Goal: Task Accomplishment & Management: Use online tool/utility

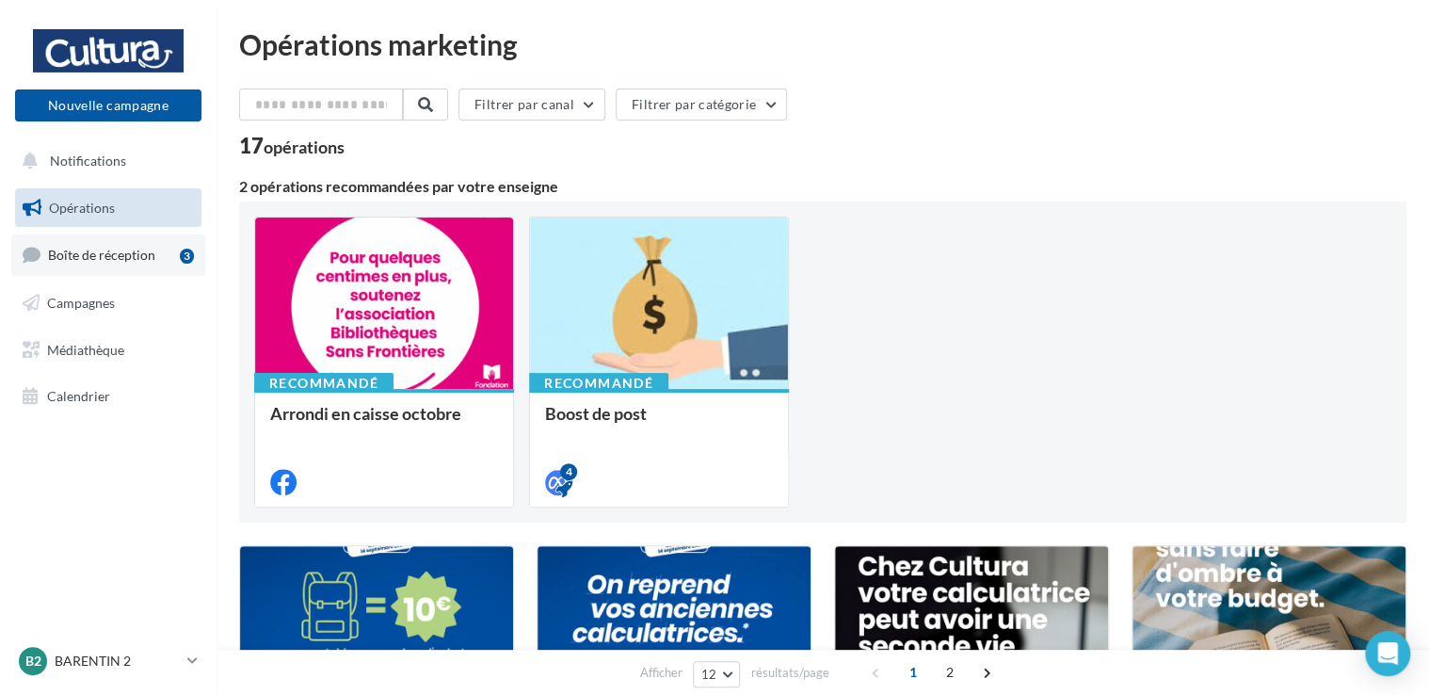
click at [80, 254] on span "Boîte de réception" at bounding box center [101, 255] width 107 height 16
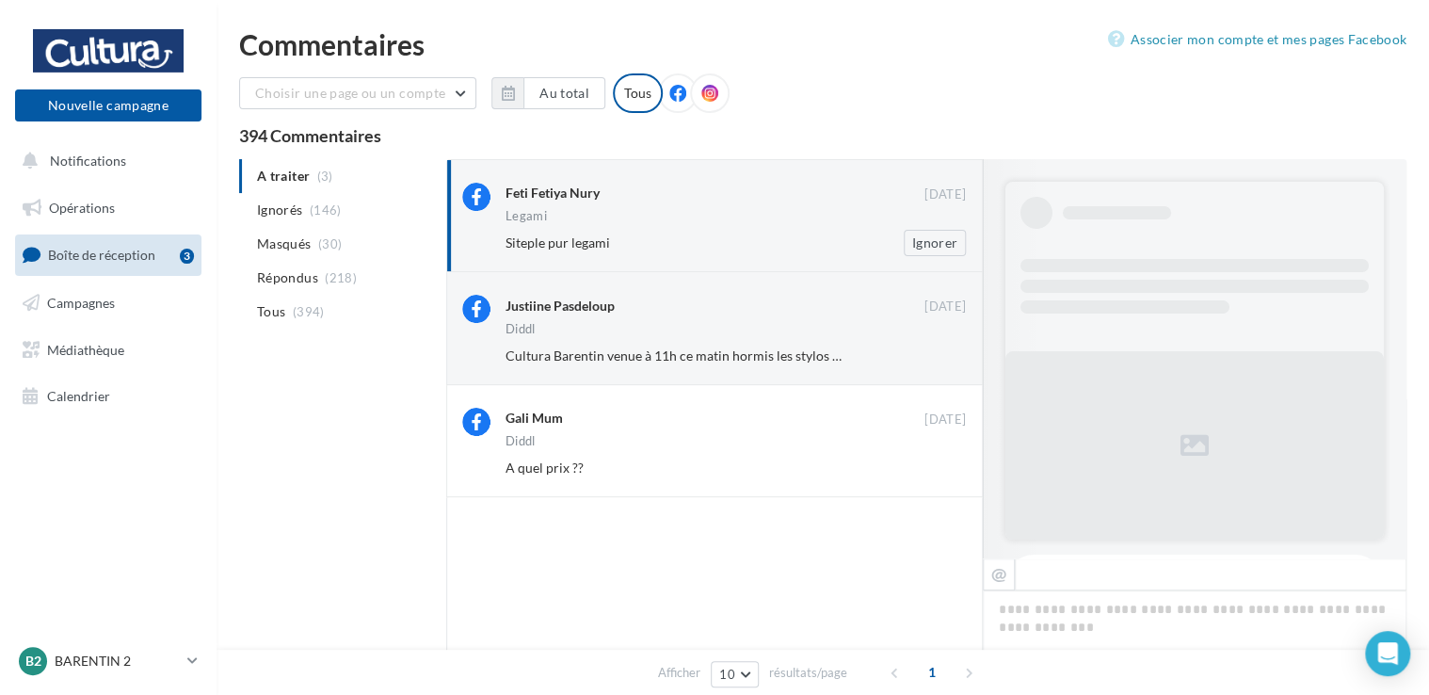
click at [731, 222] on div "Legami" at bounding box center [736, 218] width 460 height 16
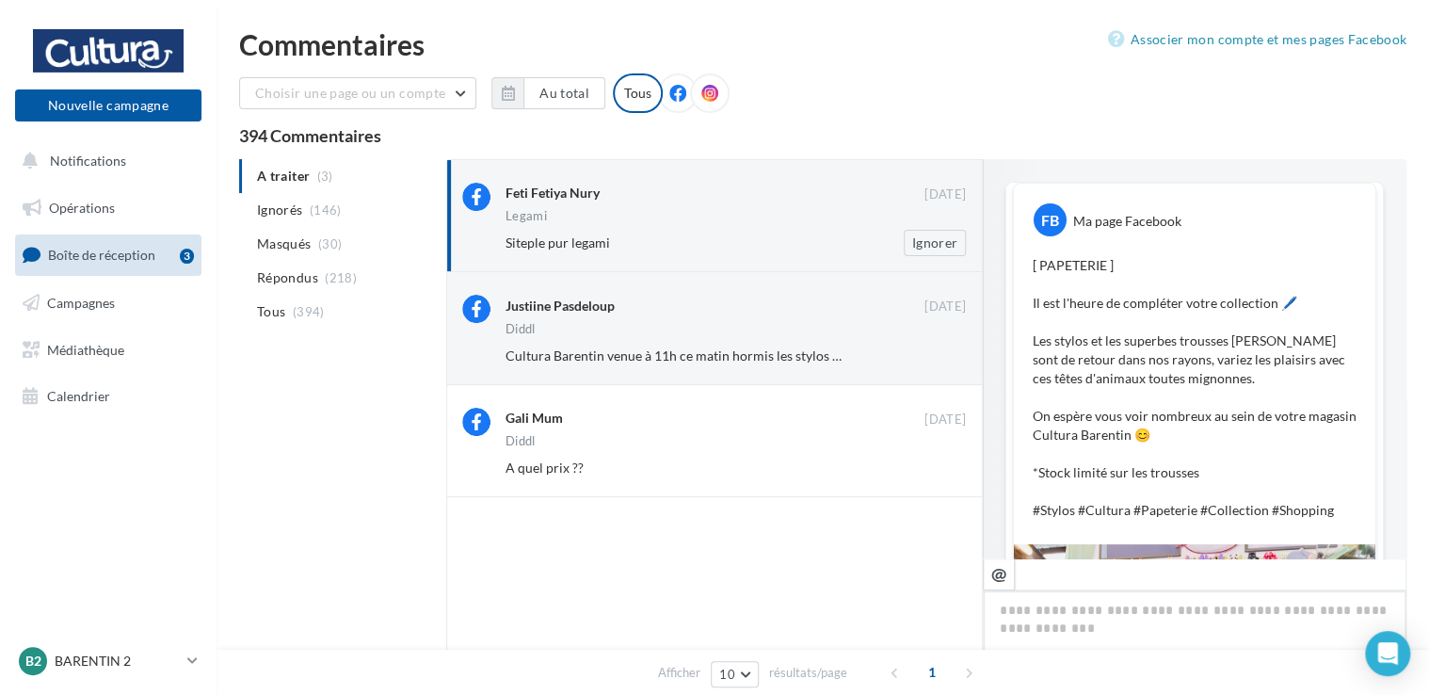
scroll to position [635, 0]
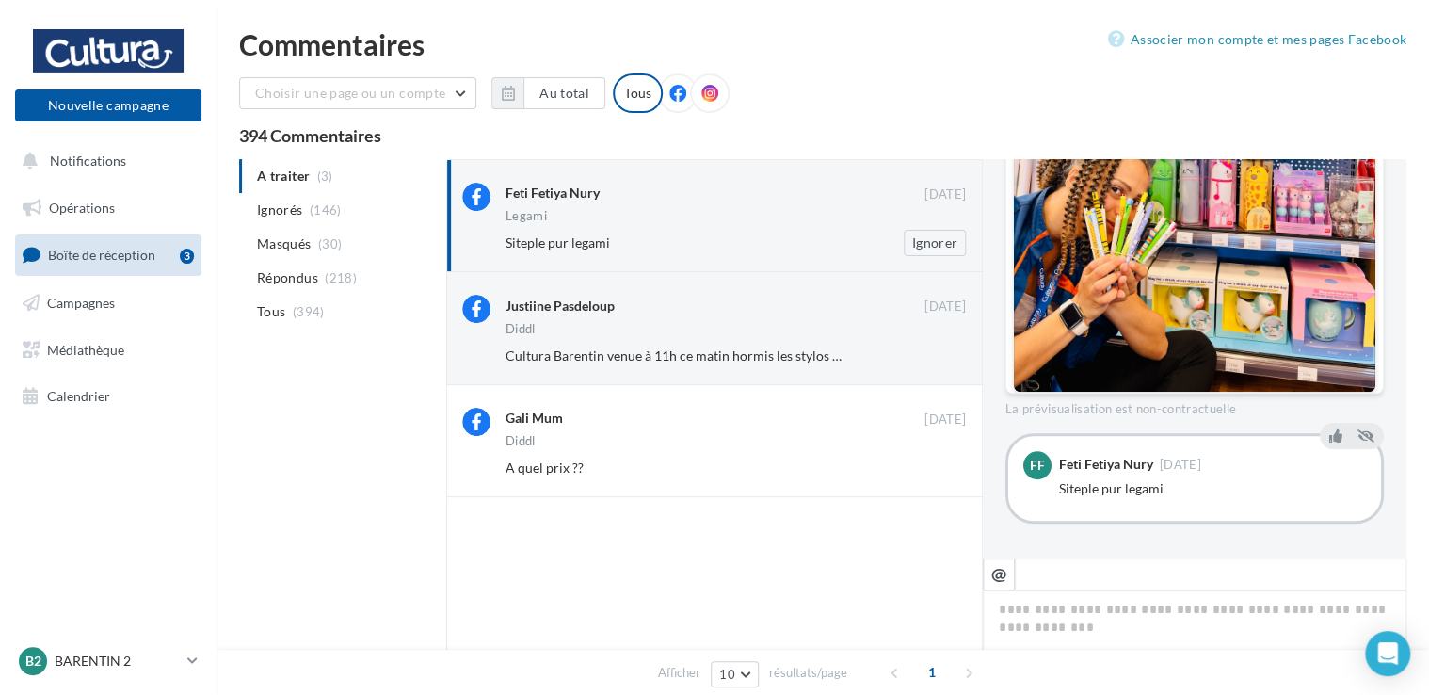
click at [769, 224] on div "Legami" at bounding box center [736, 218] width 460 height 16
click at [1329, 437] on icon at bounding box center [1335, 434] width 13 height 13
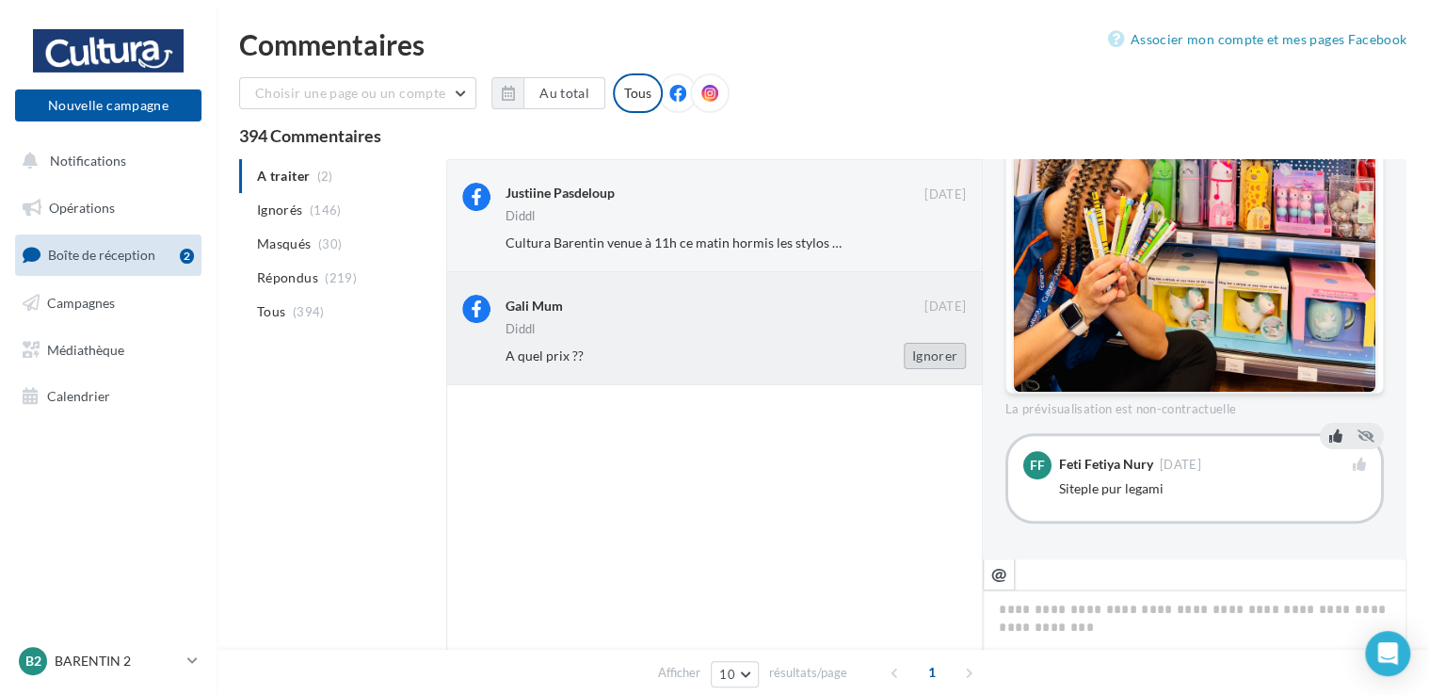
click at [926, 356] on button "Ignorer" at bounding box center [935, 356] width 62 height 26
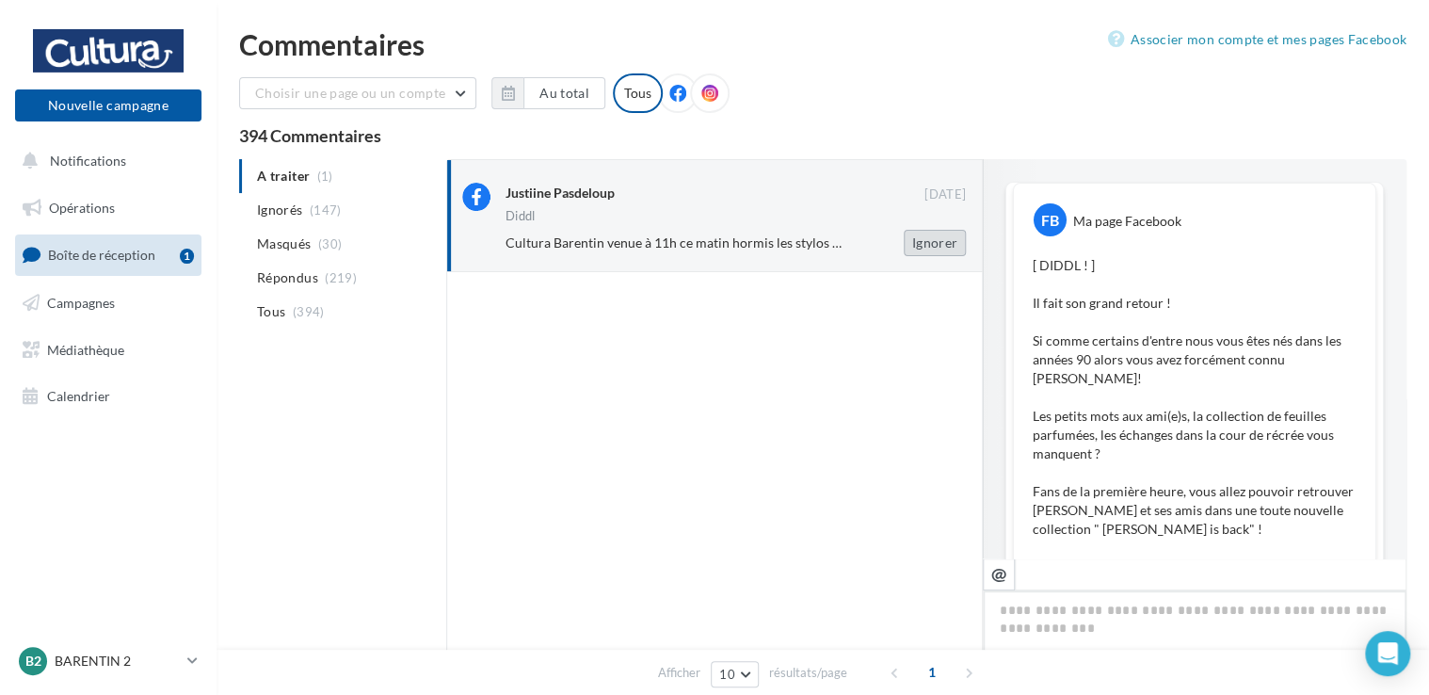
scroll to position [1275, 0]
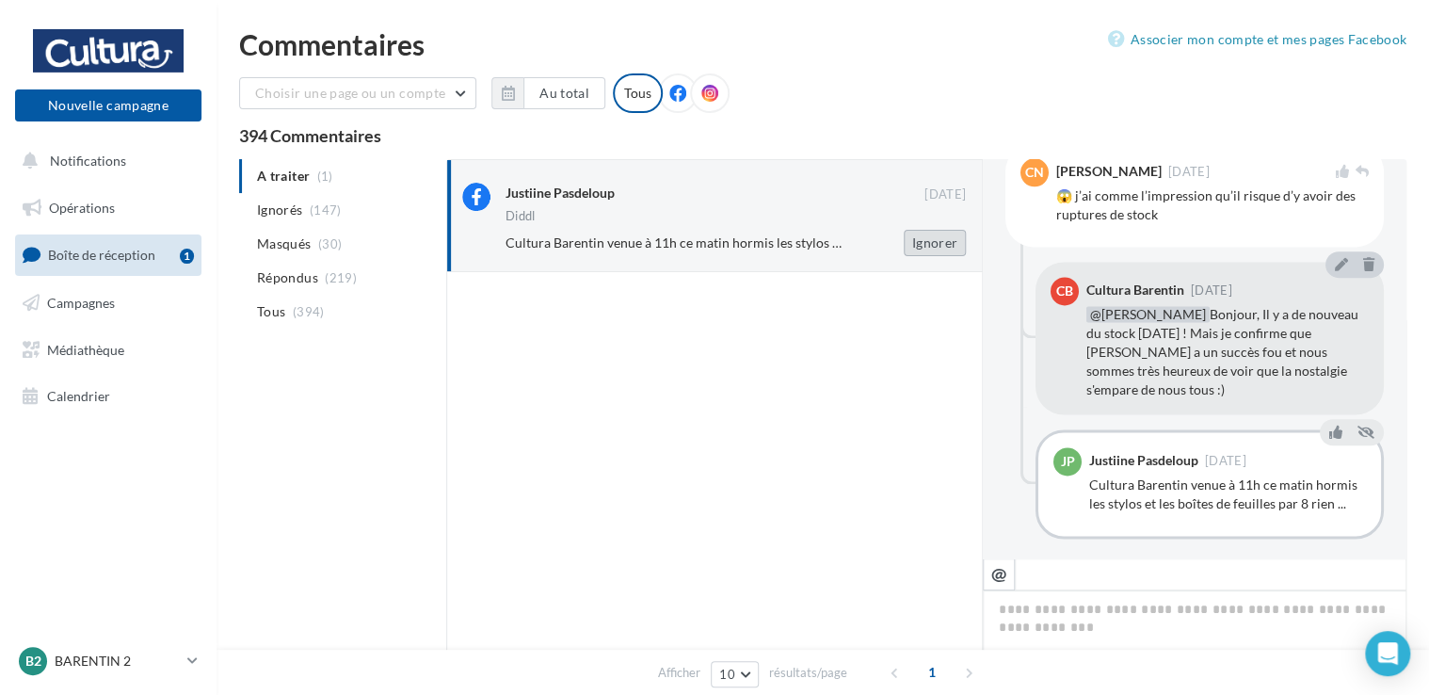
click at [938, 247] on button "Ignorer" at bounding box center [935, 243] width 62 height 26
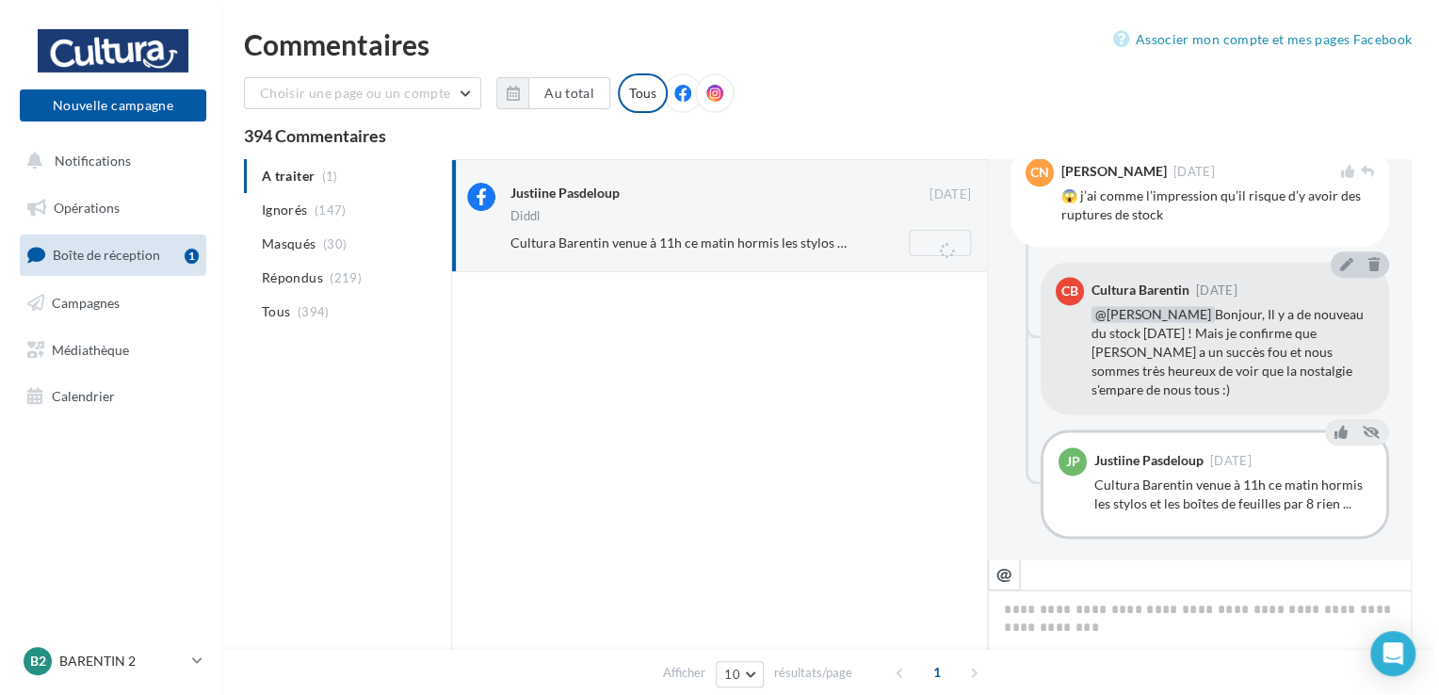
scroll to position [387, 0]
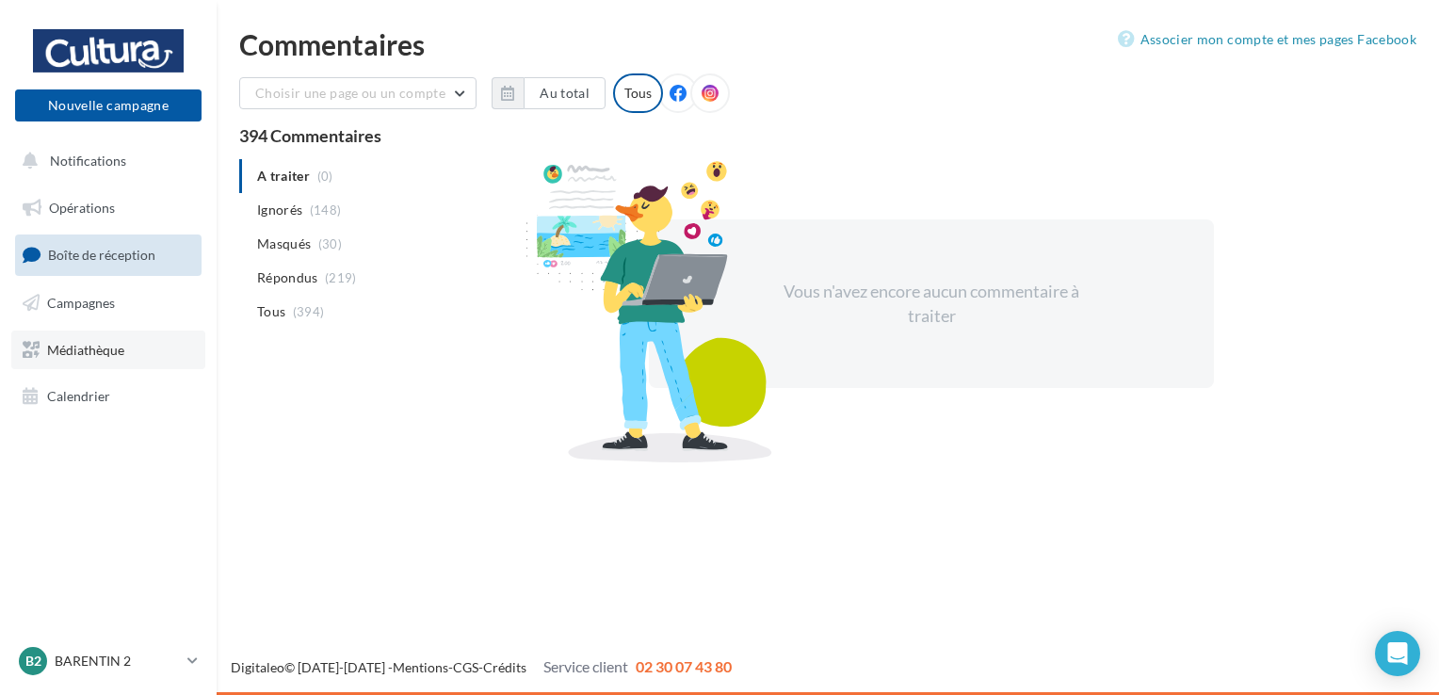
click at [77, 341] on span "Médiathèque" at bounding box center [85, 349] width 77 height 16
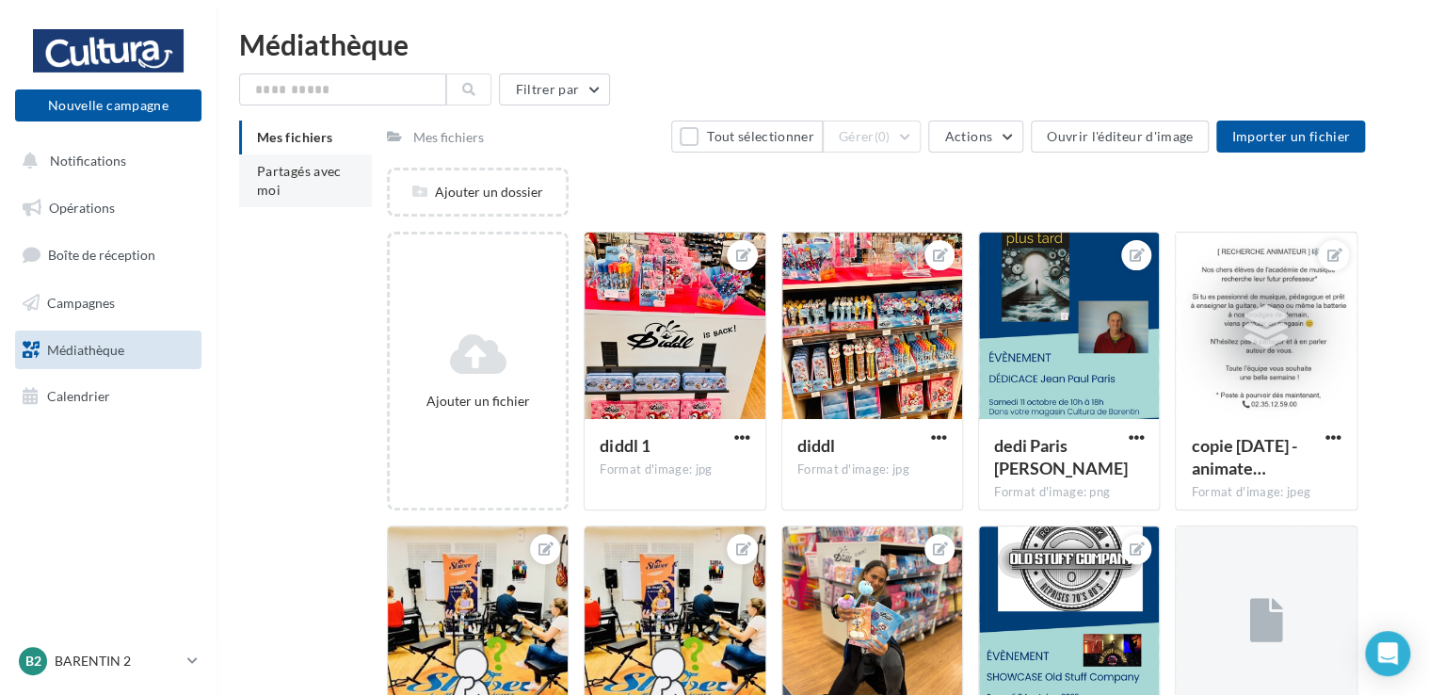
click at [295, 174] on span "Partagés avec moi" at bounding box center [299, 180] width 85 height 35
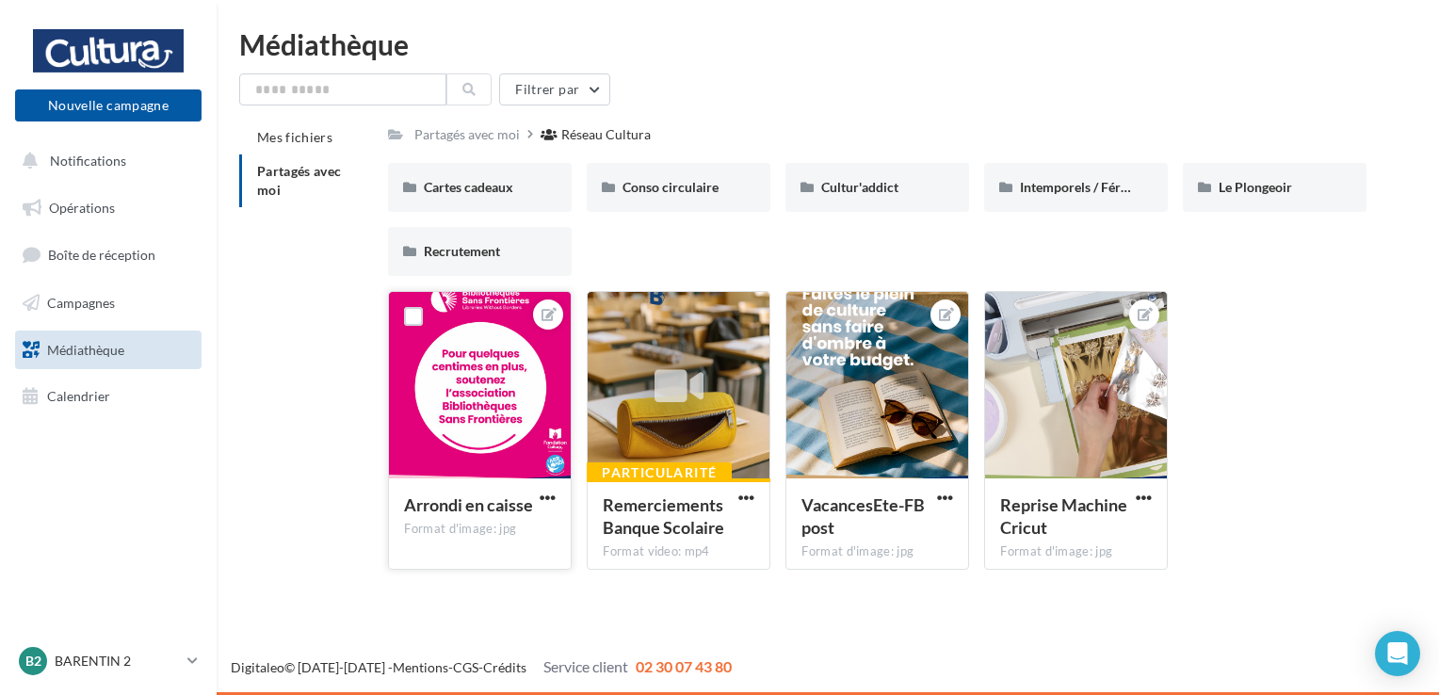
click at [493, 378] on div at bounding box center [480, 386] width 182 height 188
click at [91, 309] on span "Campagnes" at bounding box center [81, 303] width 68 height 16
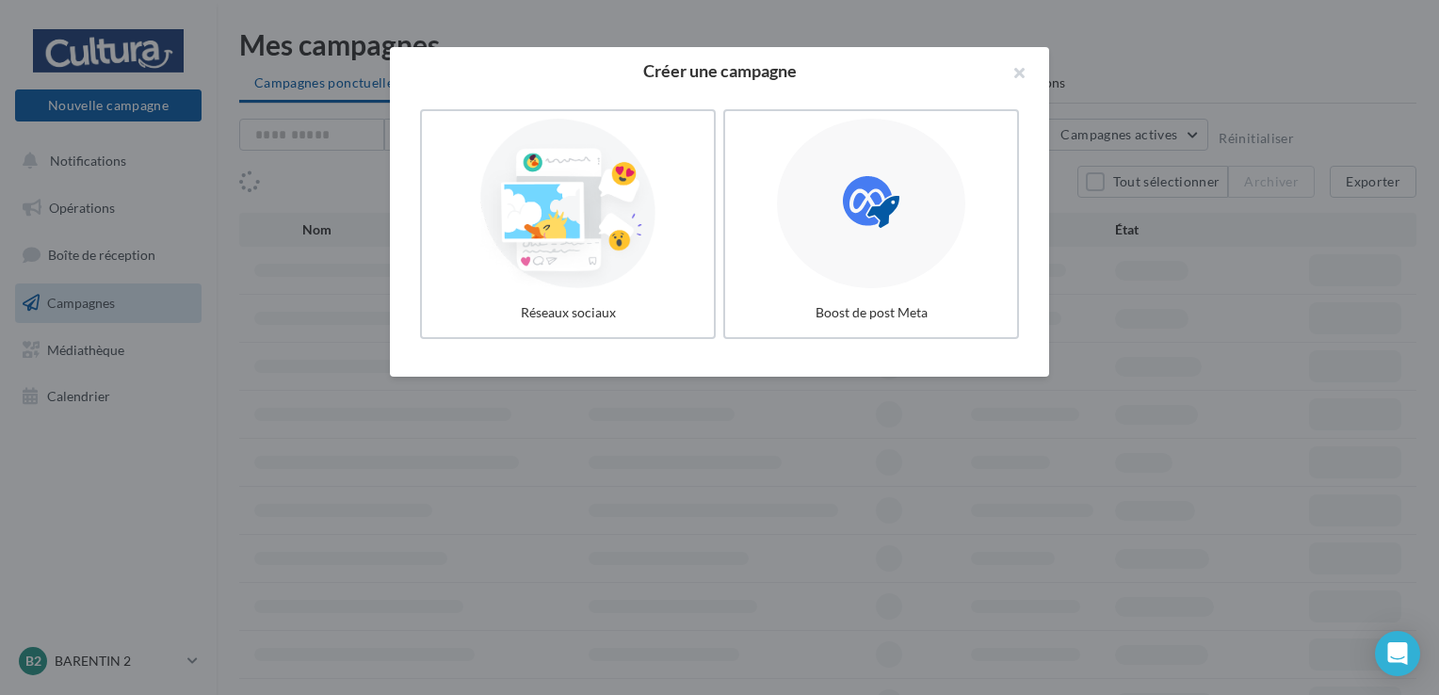
click at [24, 508] on div at bounding box center [719, 347] width 1439 height 695
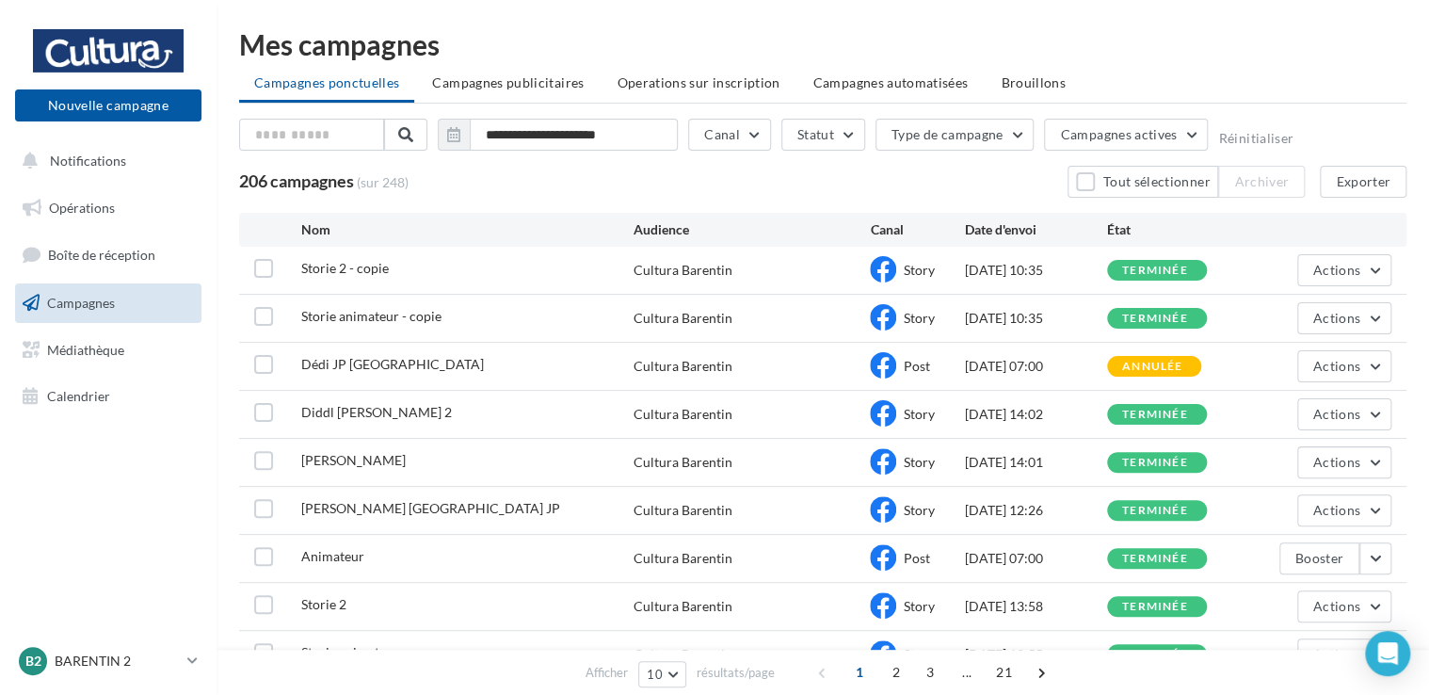
click at [92, 295] on span "Campagnes" at bounding box center [81, 303] width 68 height 16
click at [1358, 321] on span "Actions" at bounding box center [1336, 318] width 47 height 16
click at [1277, 463] on button "Dupliquer" at bounding box center [1297, 460] width 188 height 49
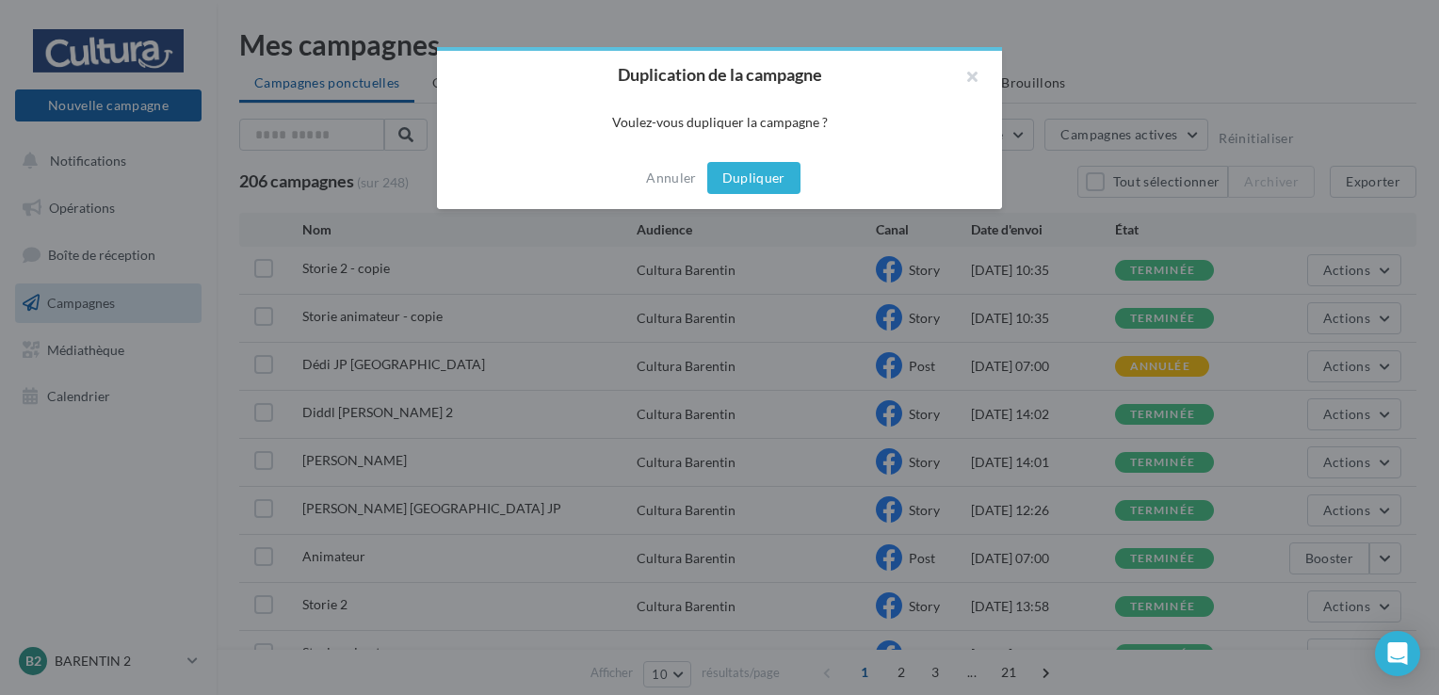
click at [734, 185] on button "Dupliquer" at bounding box center [753, 178] width 93 height 32
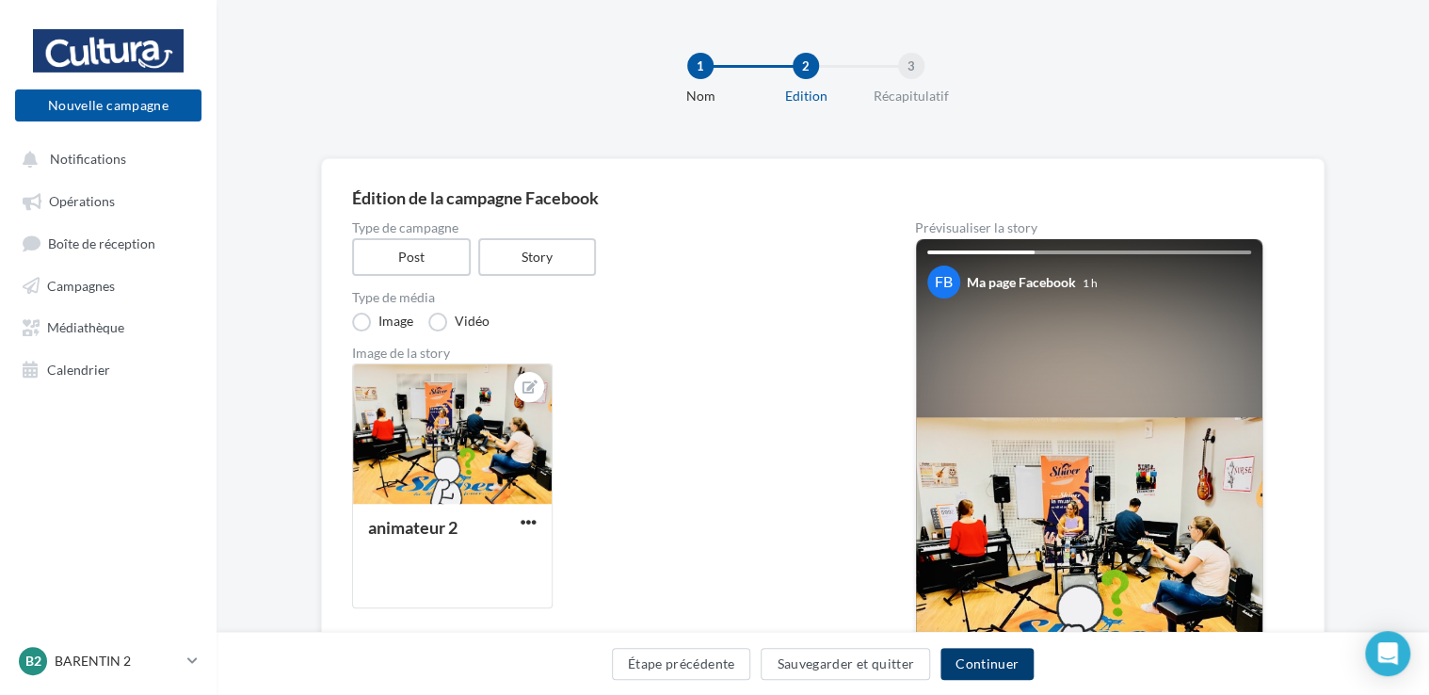
click at [1015, 666] on button "Continuer" at bounding box center [986, 664] width 93 height 32
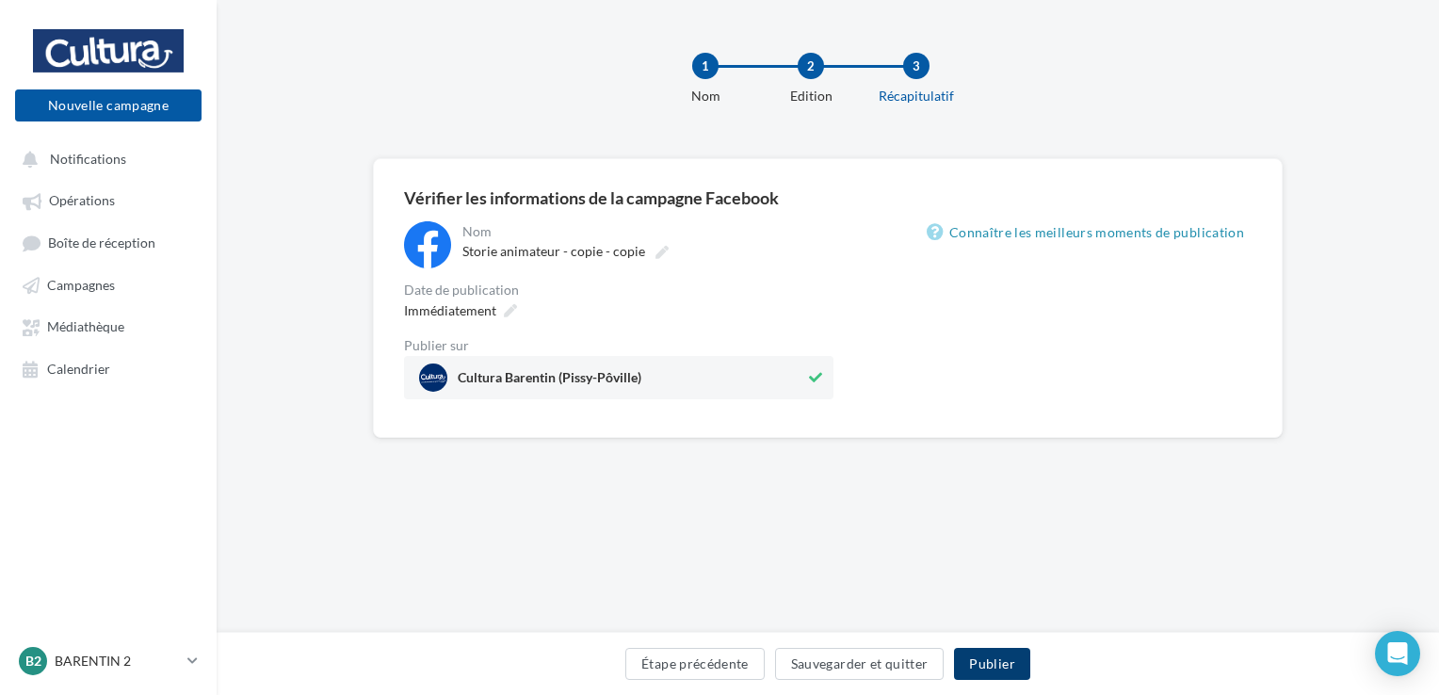
click at [985, 668] on button "Publier" at bounding box center [991, 664] width 75 height 32
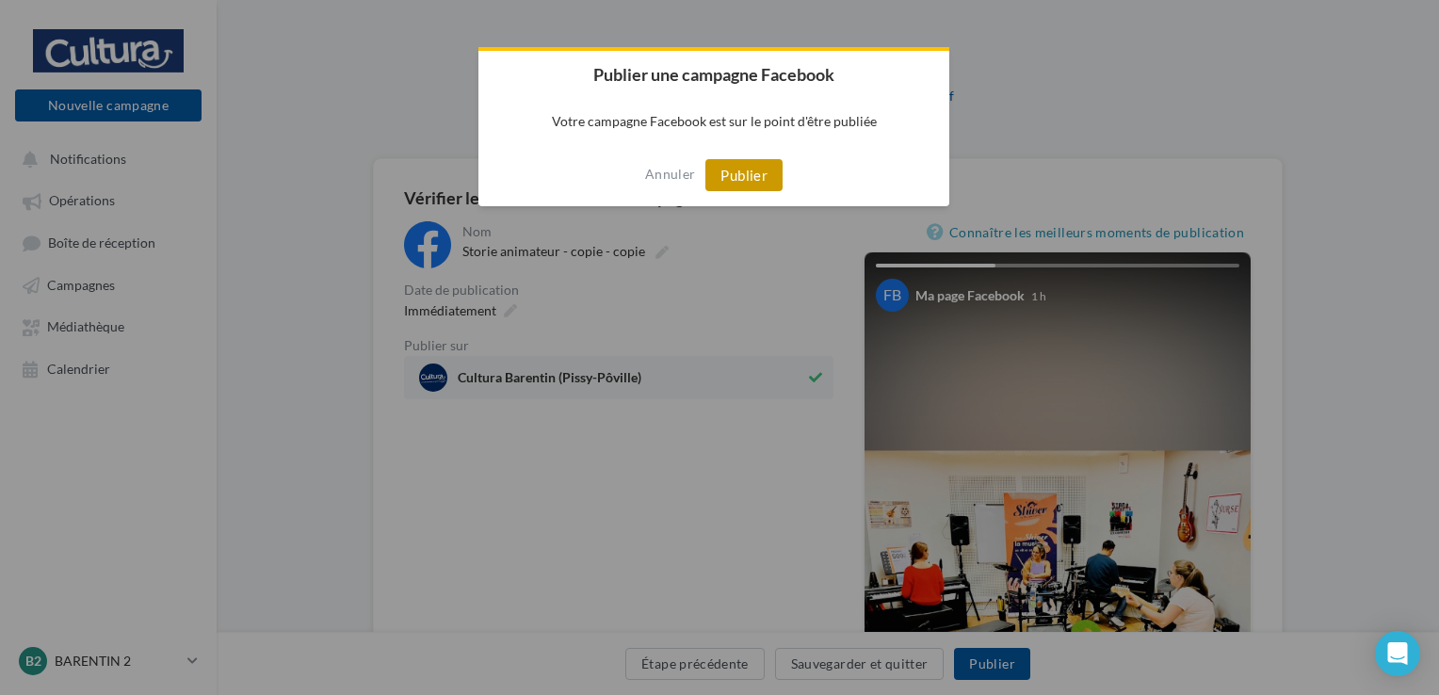
click at [729, 170] on button "Publier" at bounding box center [743, 175] width 77 height 32
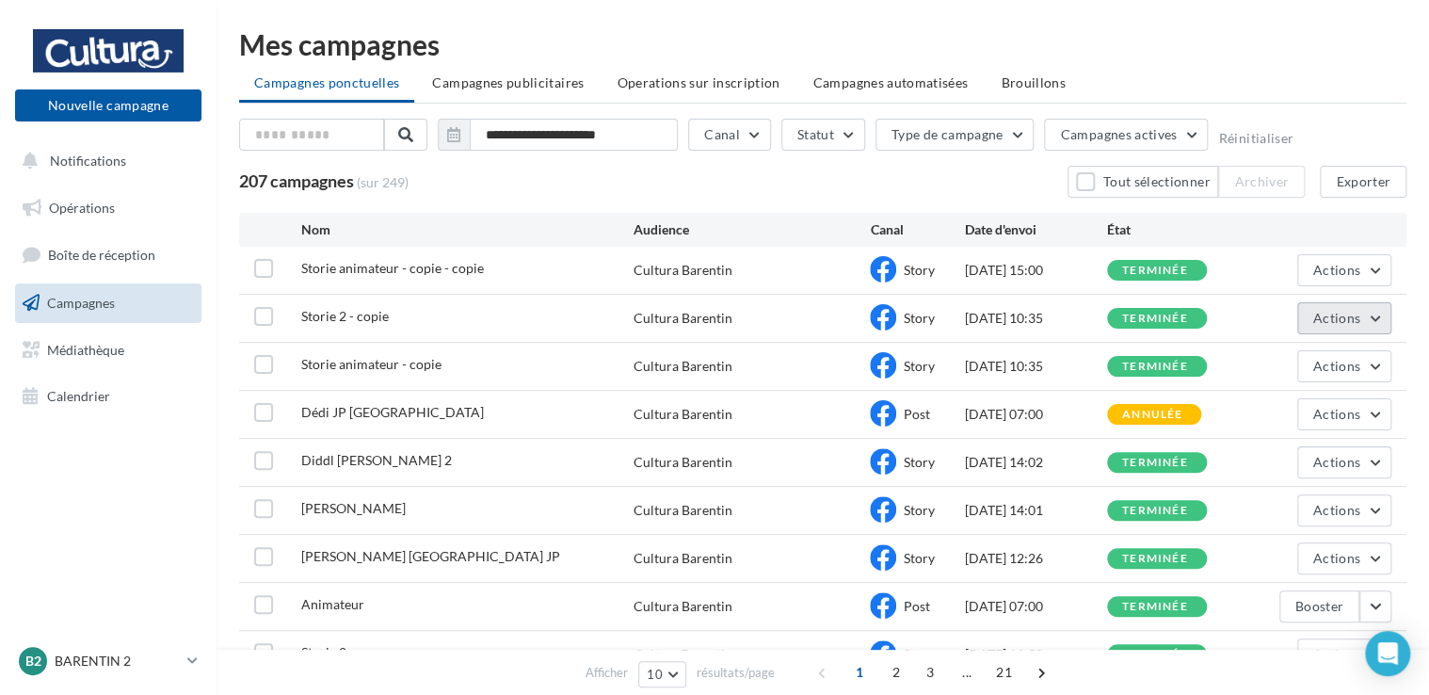
drag, startPoint x: 1339, startPoint y: 320, endPoint x: 1352, endPoint y: 333, distance: 18.6
click at [1341, 320] on span "Actions" at bounding box center [1336, 318] width 47 height 16
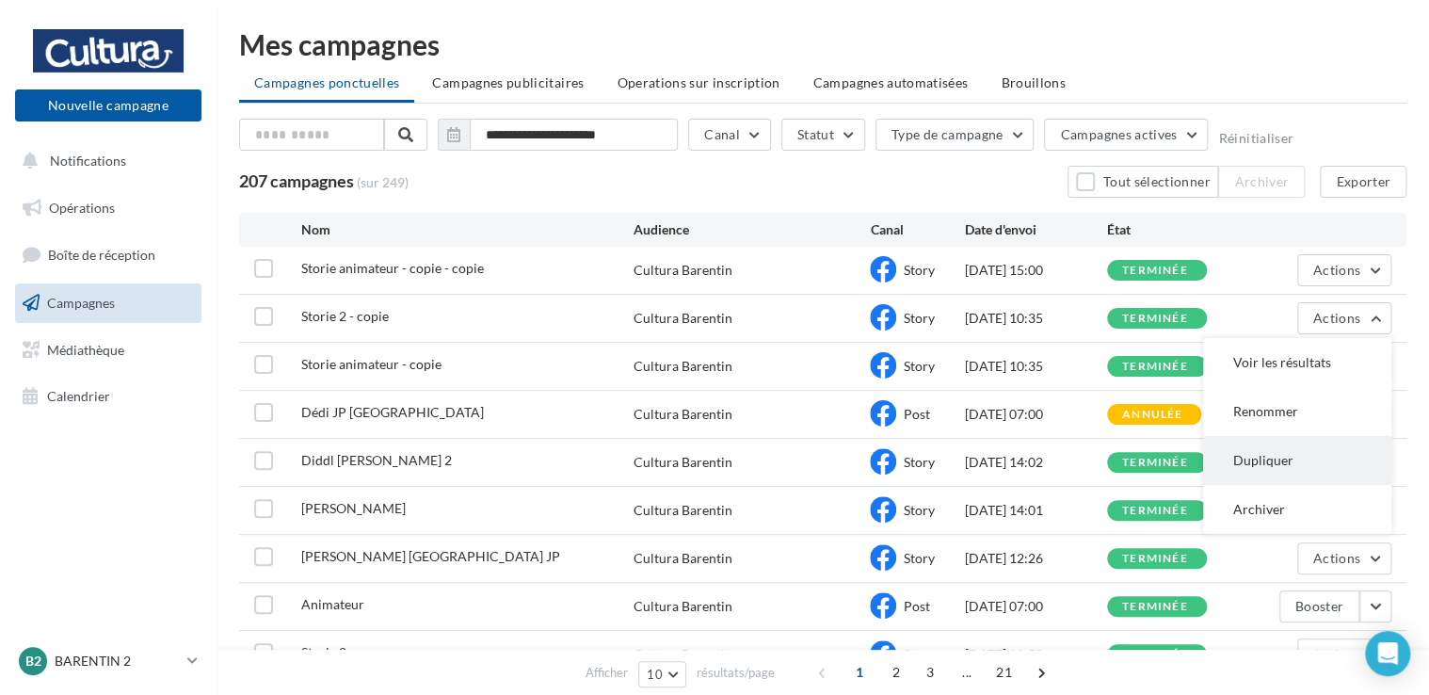
click at [1281, 472] on button "Dupliquer" at bounding box center [1297, 460] width 188 height 49
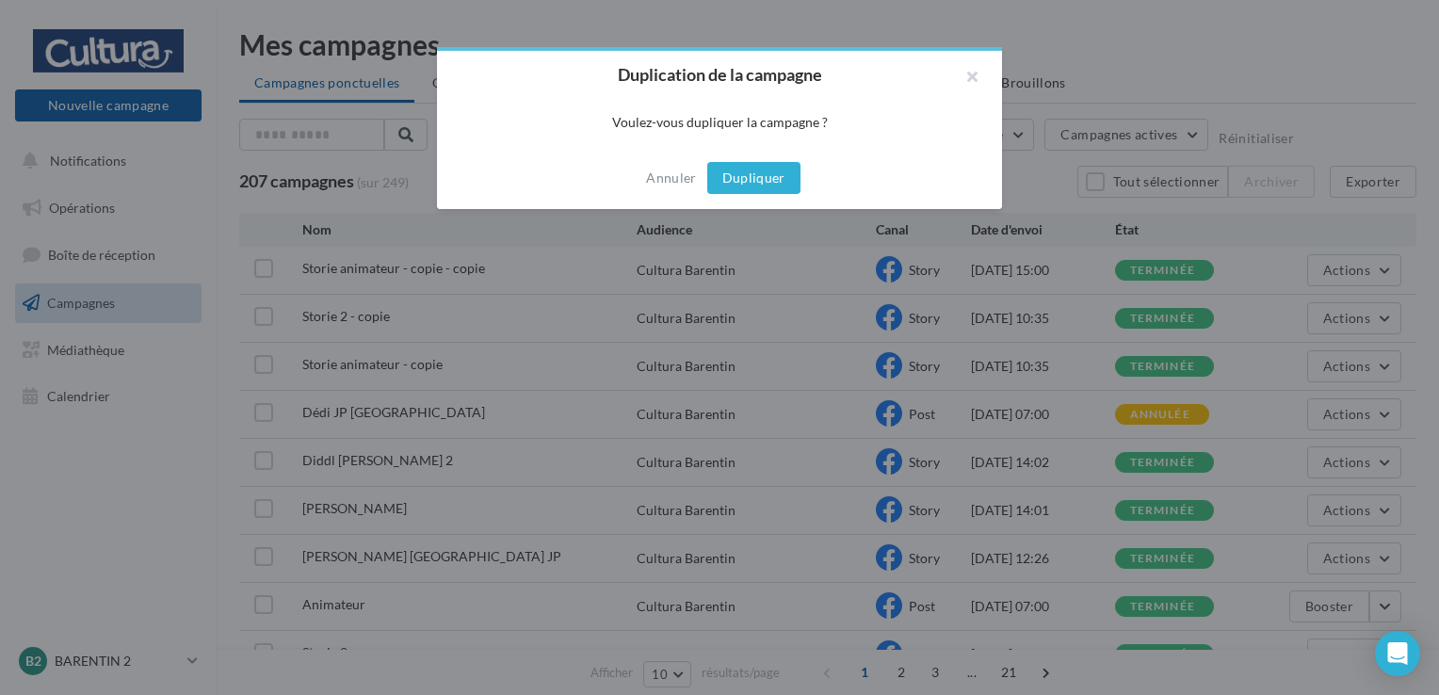
click at [743, 183] on button "Dupliquer" at bounding box center [753, 178] width 93 height 32
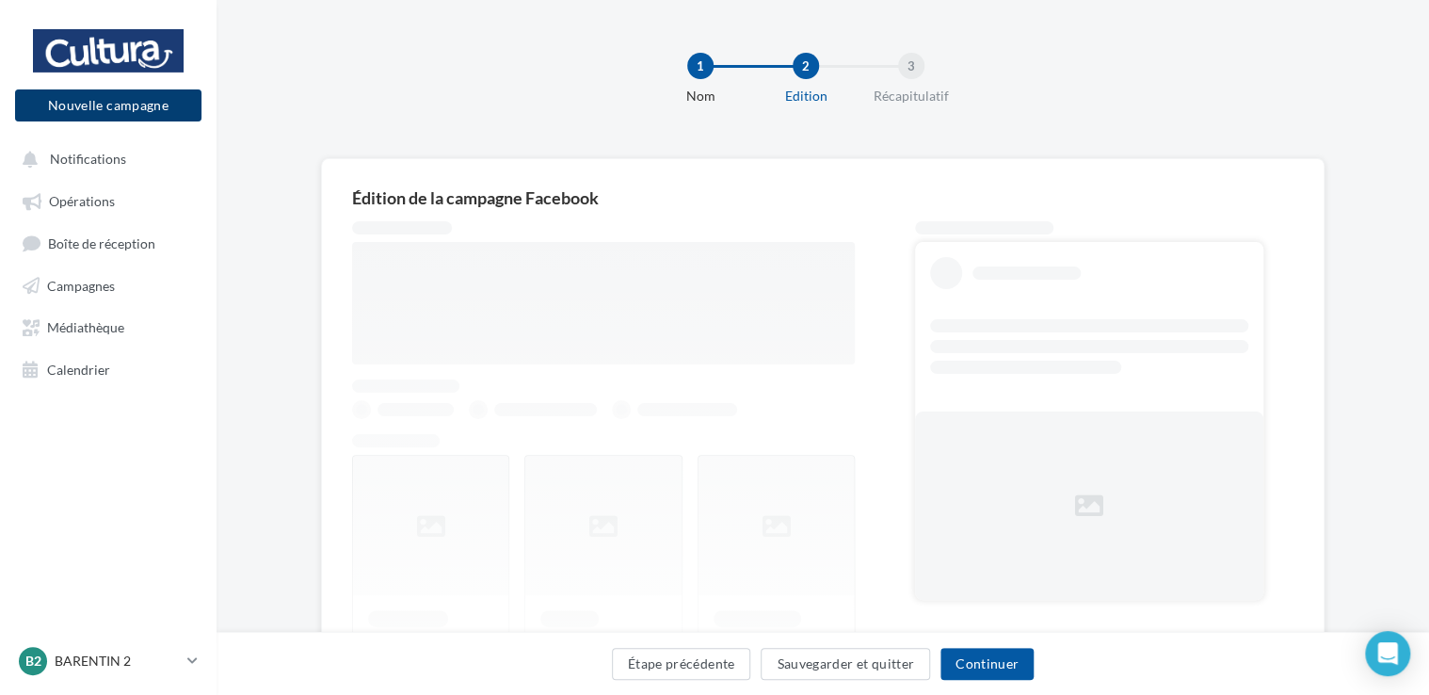
click at [122, 104] on button "Nouvelle campagne" at bounding box center [108, 105] width 186 height 32
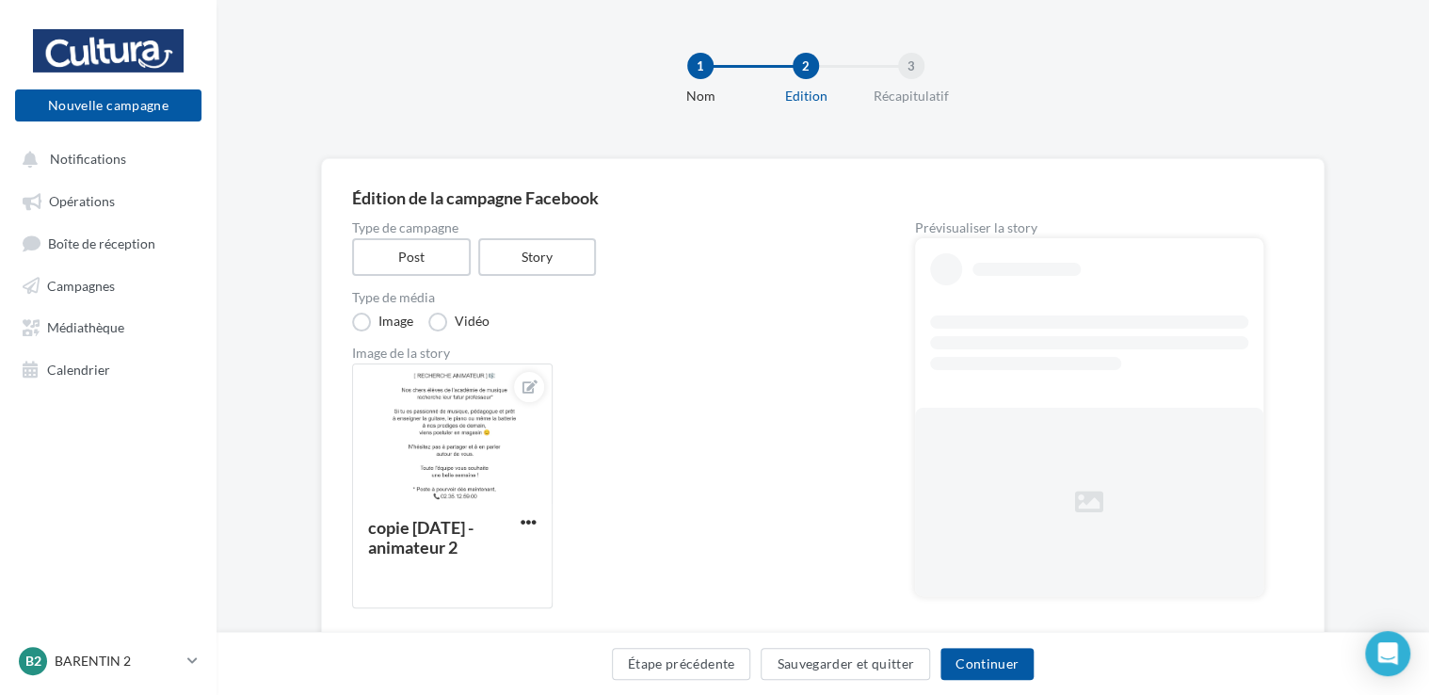
click at [287, 498] on div at bounding box center [714, 319] width 1429 height 695
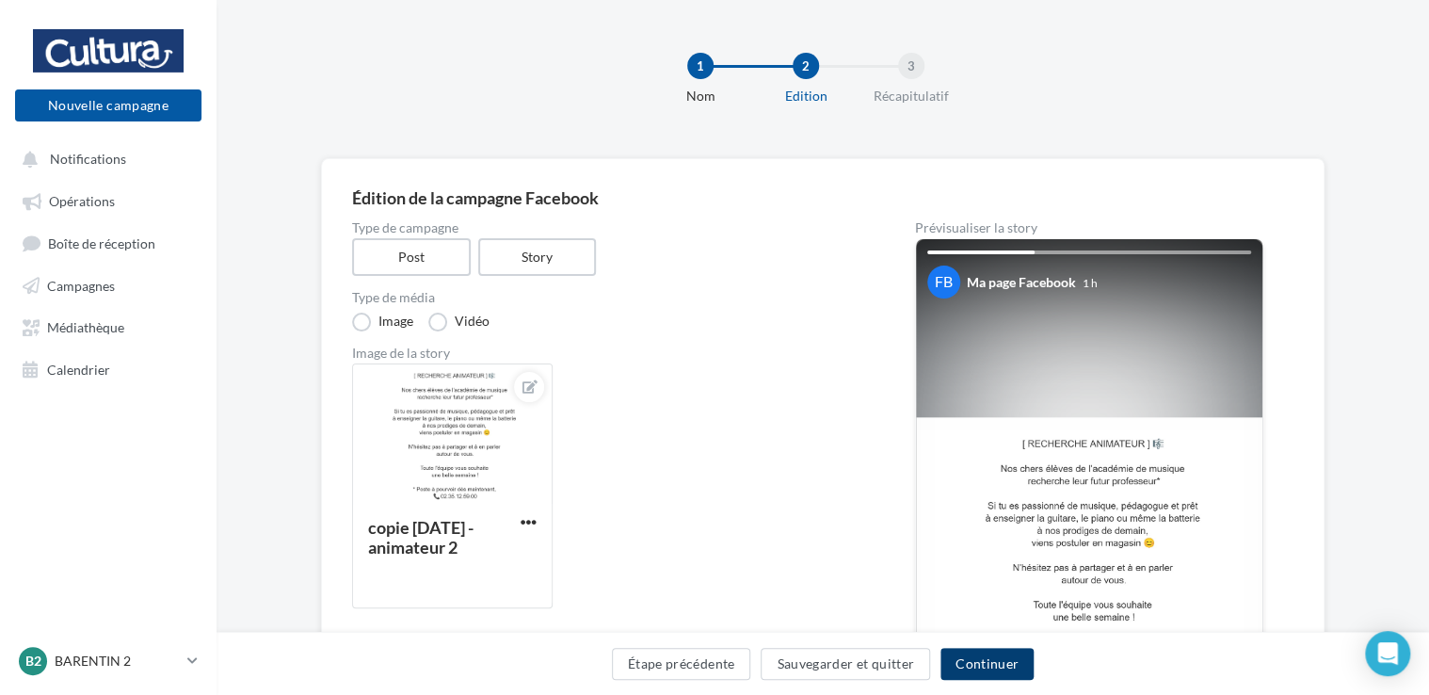
click at [983, 668] on button "Continuer" at bounding box center [986, 664] width 93 height 32
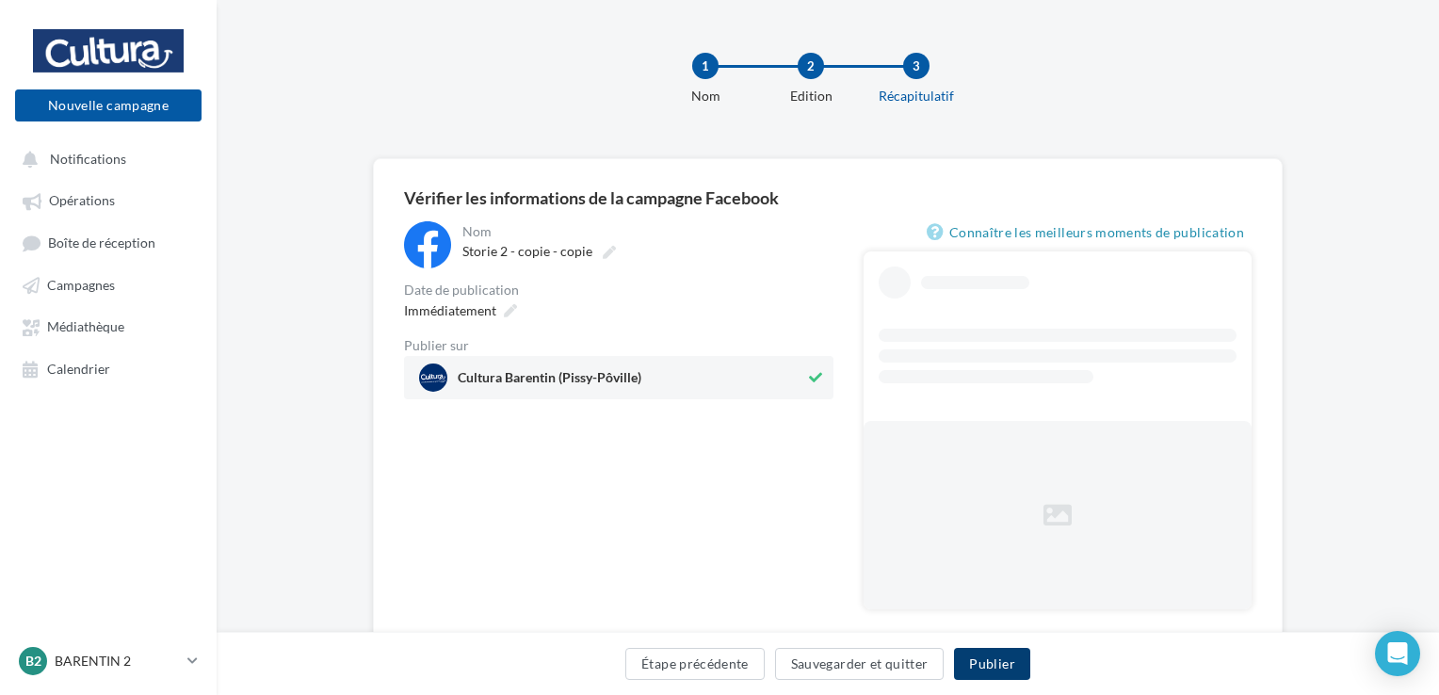
click at [996, 664] on button "Publier" at bounding box center [991, 664] width 75 height 32
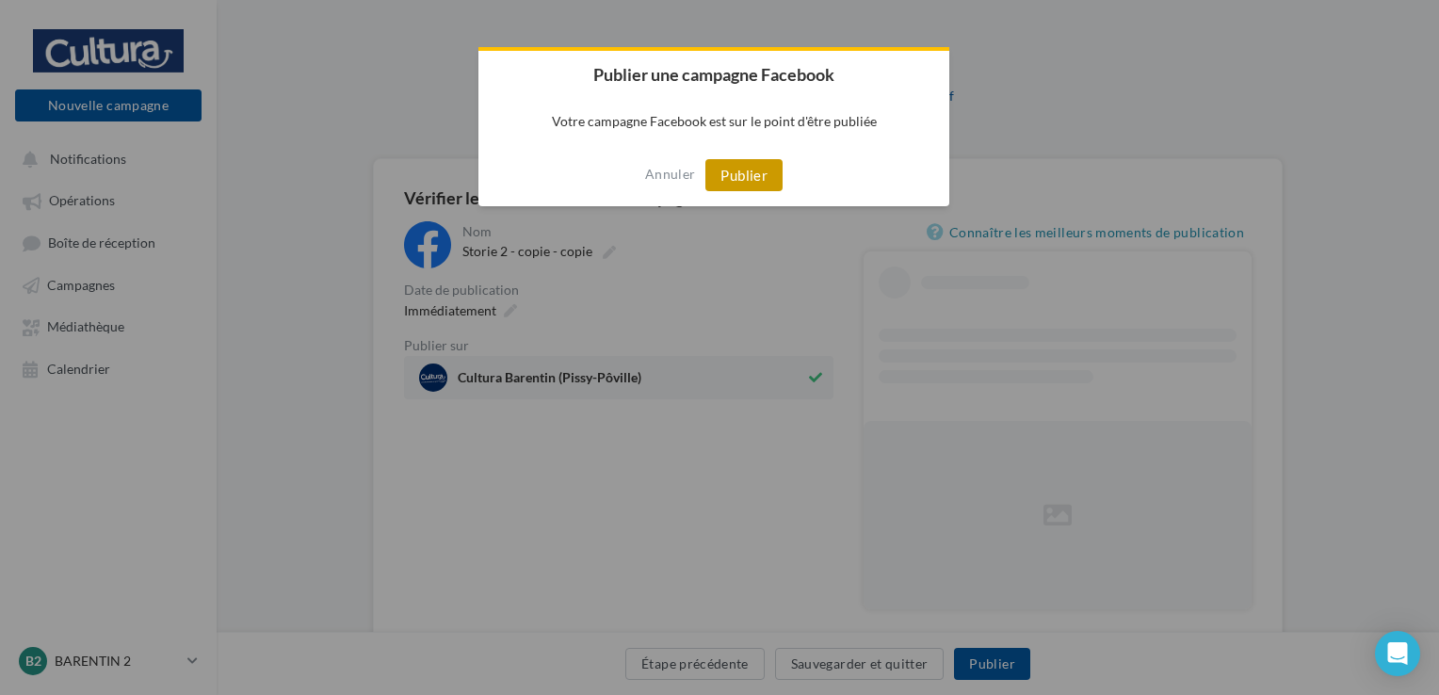
click at [760, 175] on button "Publier" at bounding box center [743, 175] width 77 height 32
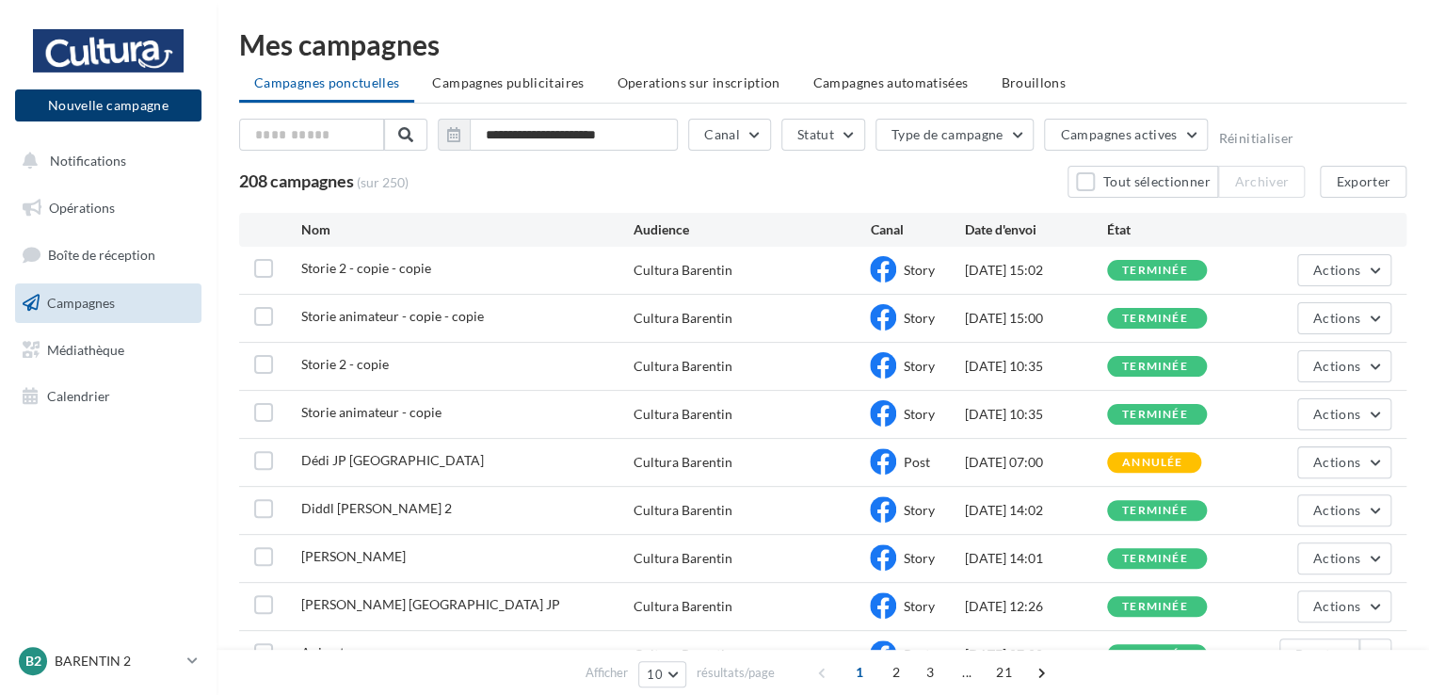
click at [119, 103] on button "Nouvelle campagne" at bounding box center [108, 105] width 186 height 32
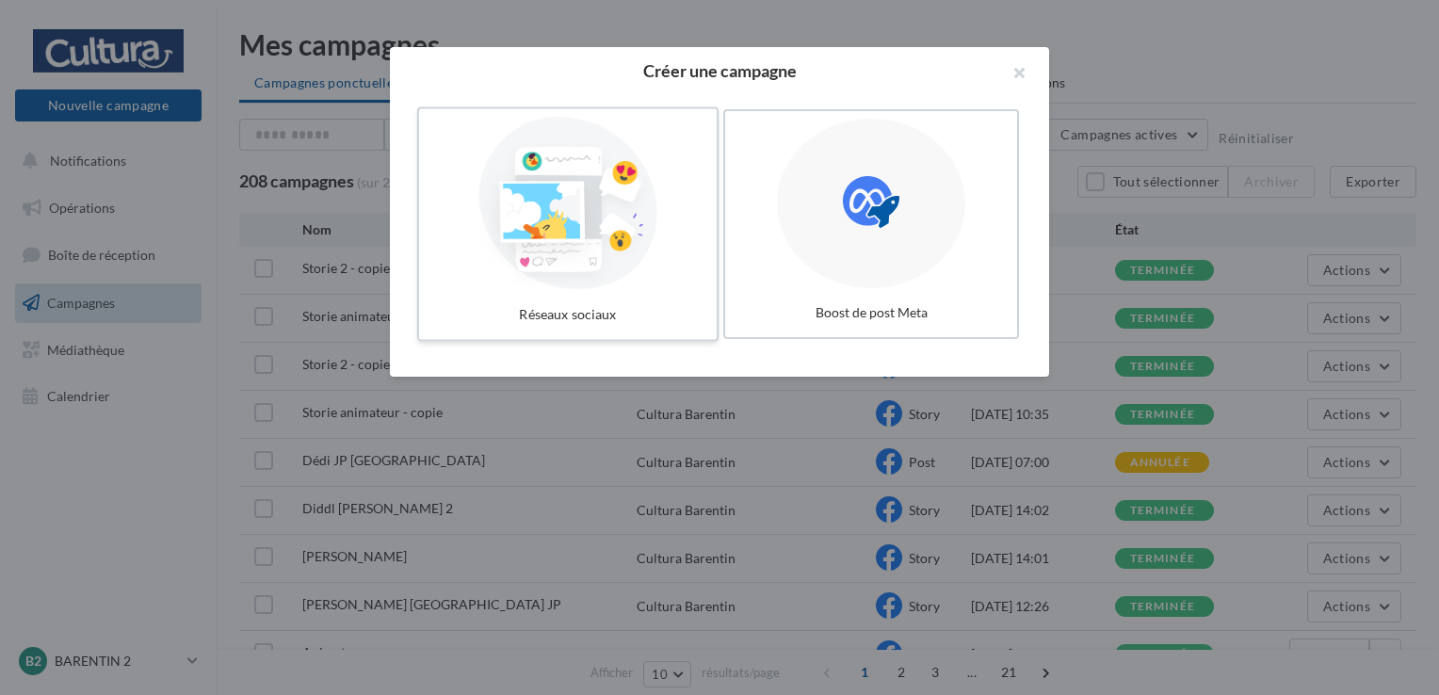
click at [525, 186] on div at bounding box center [567, 203] width 282 height 173
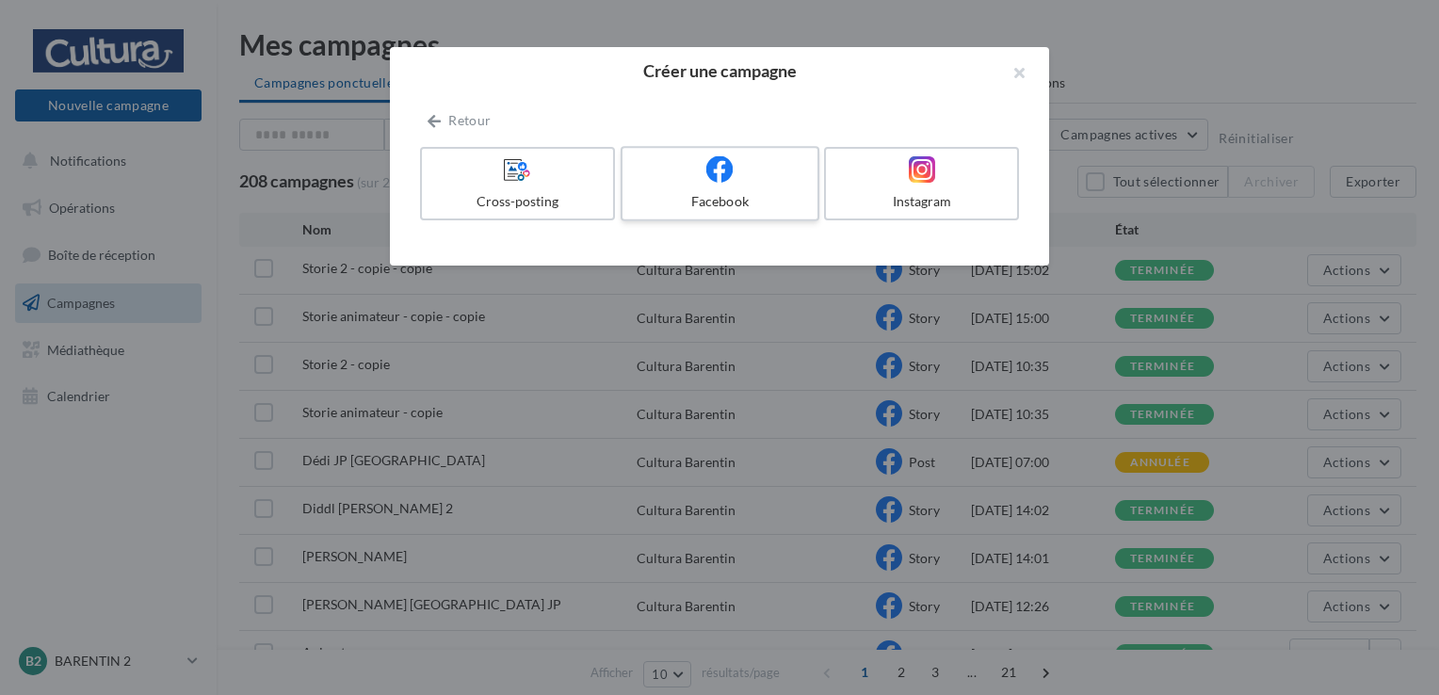
click at [693, 198] on div "Facebook" at bounding box center [719, 201] width 179 height 19
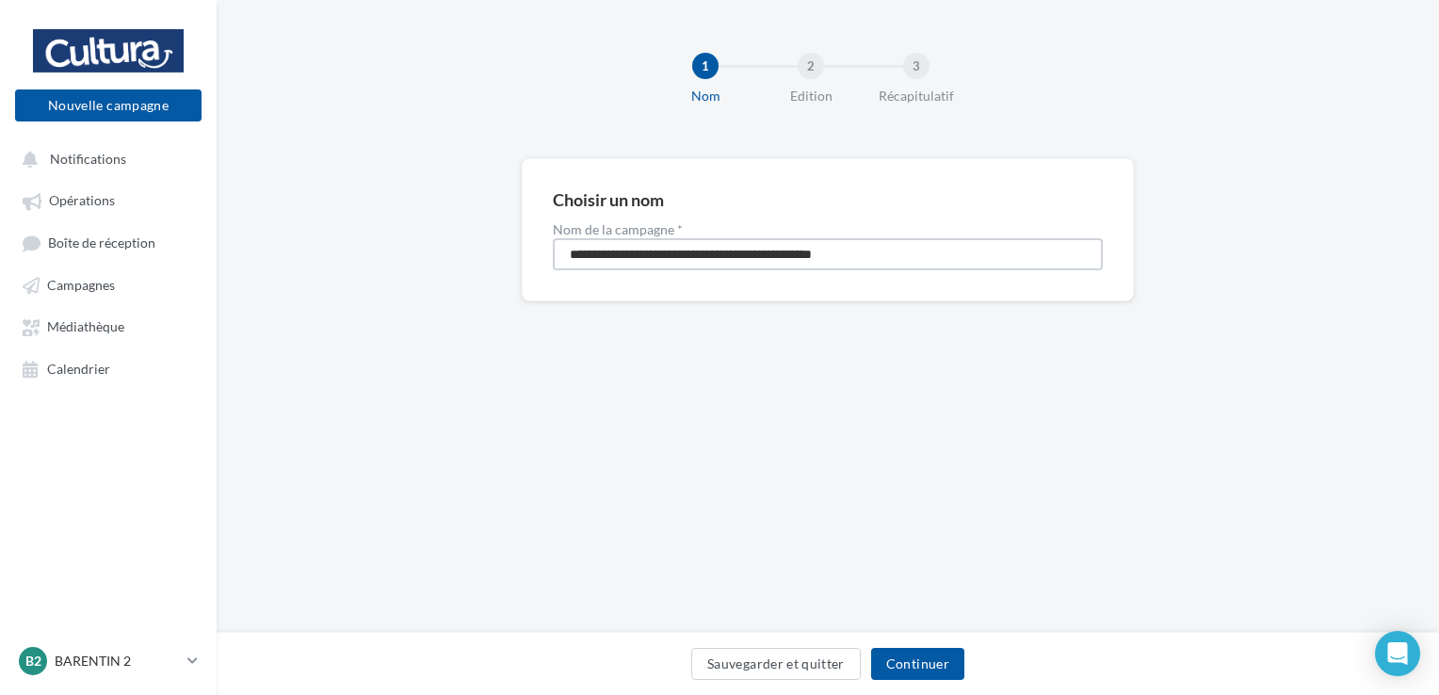
drag, startPoint x: 914, startPoint y: 249, endPoint x: 454, endPoint y: 265, distance: 460.7
click at [459, 284] on div "**********" at bounding box center [828, 259] width 1222 height 203
click at [721, 248] on input "*******" at bounding box center [828, 254] width 550 height 32
type input "**********"
click at [926, 659] on button "Continuer" at bounding box center [917, 664] width 93 height 32
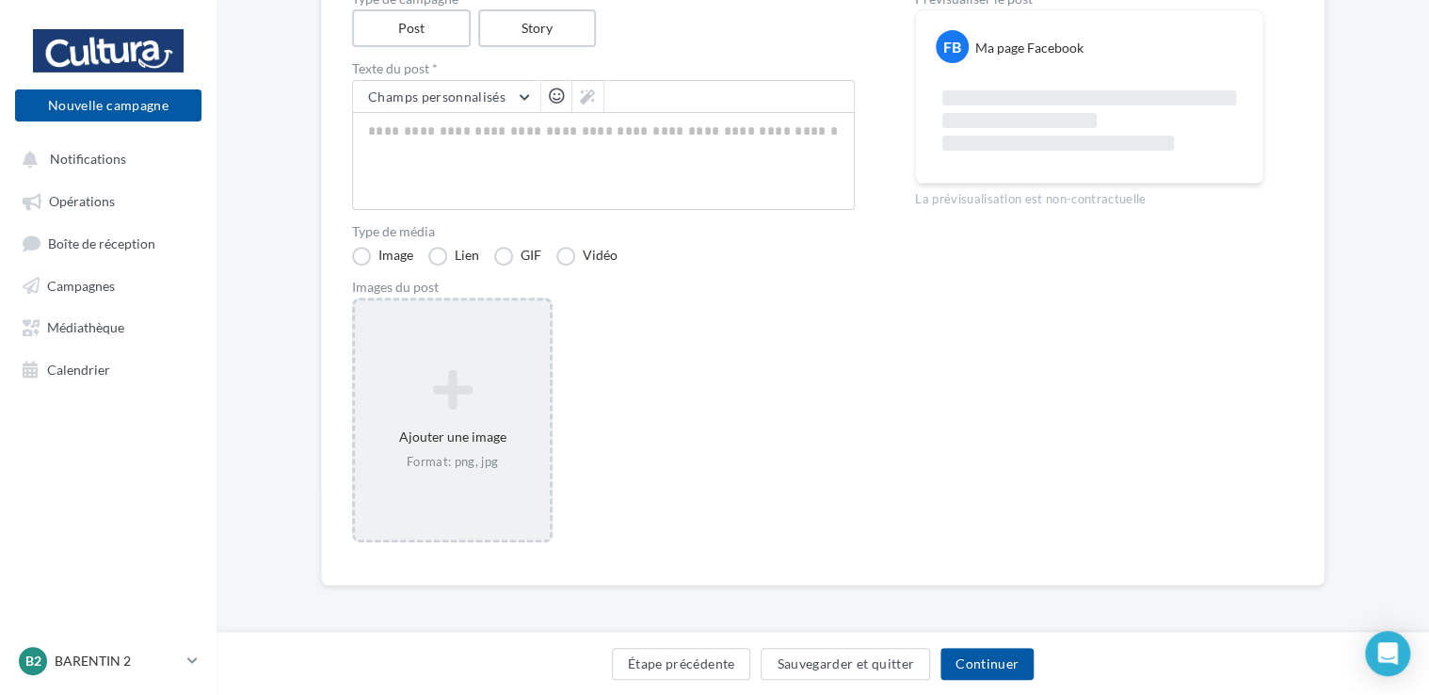
scroll to position [230, 0]
click at [449, 400] on icon at bounding box center [452, 388] width 180 height 45
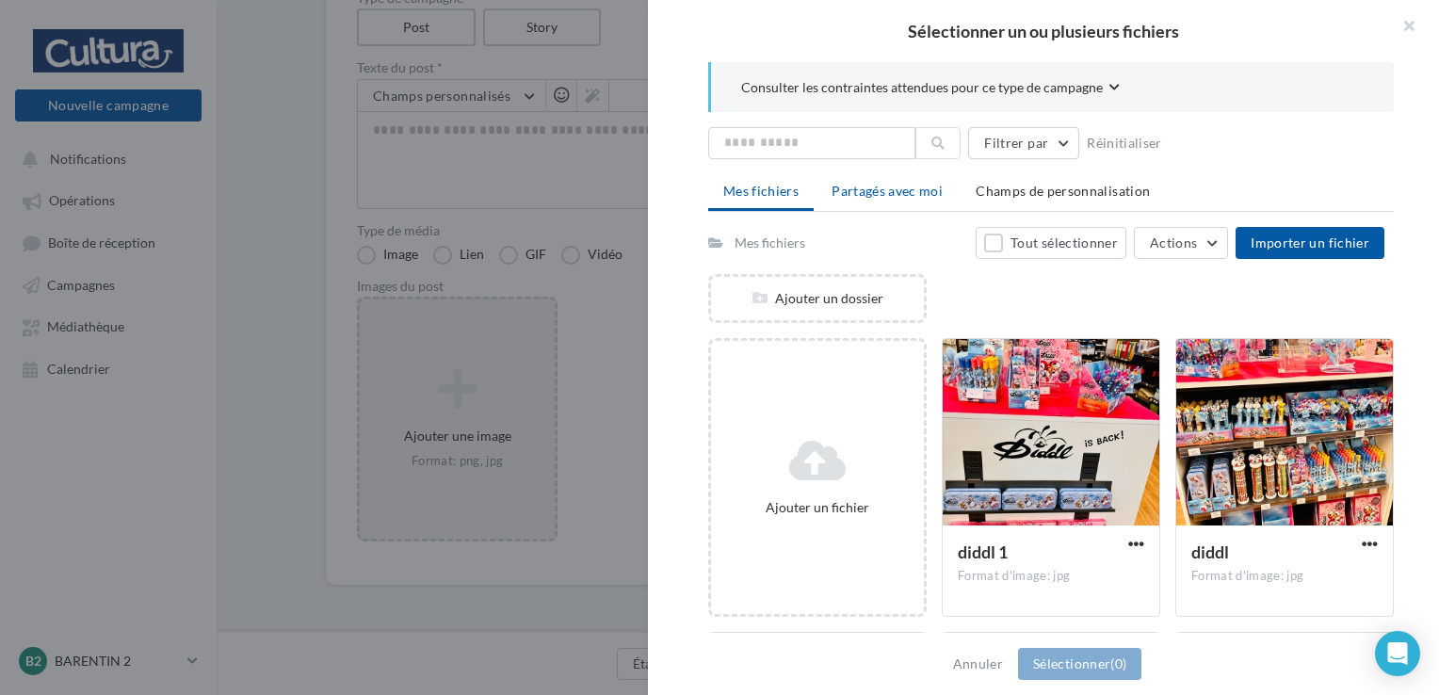
click at [896, 189] on span "Partagés avec moi" at bounding box center [886, 191] width 111 height 16
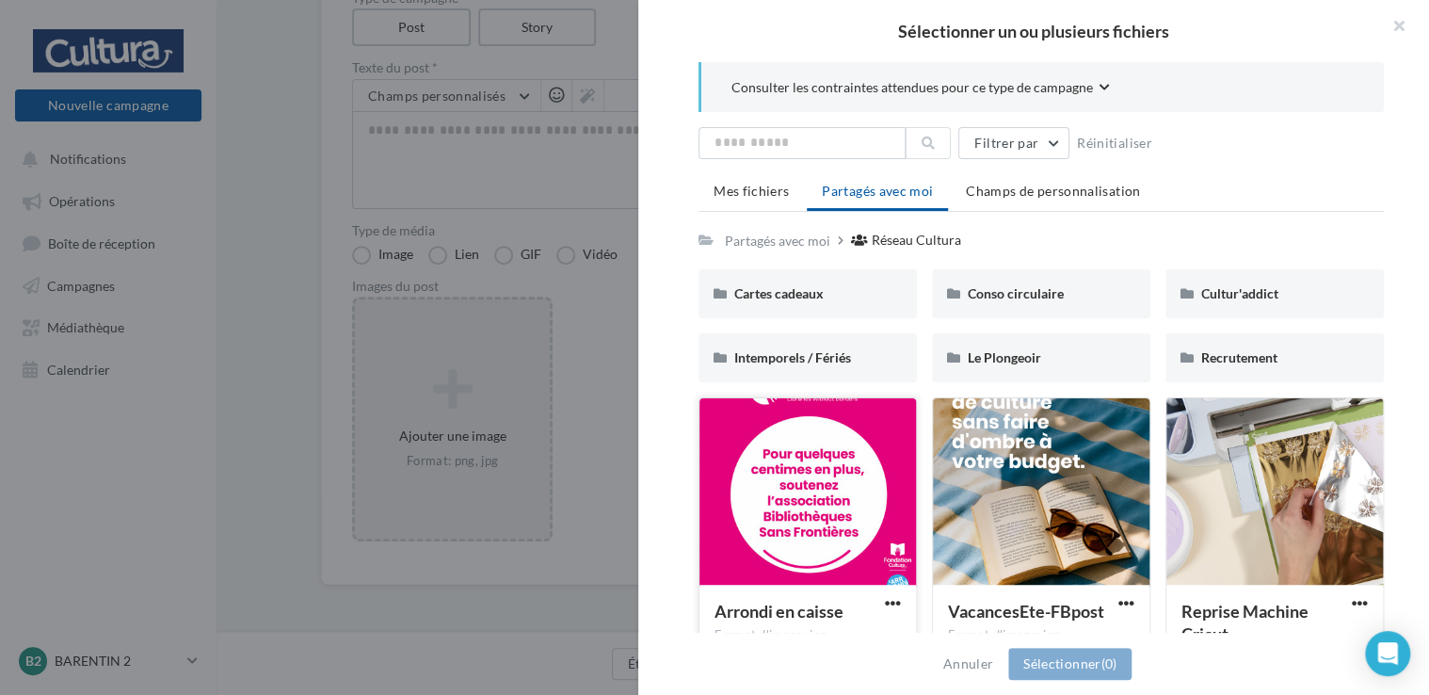
click at [811, 518] on div at bounding box center [807, 492] width 217 height 188
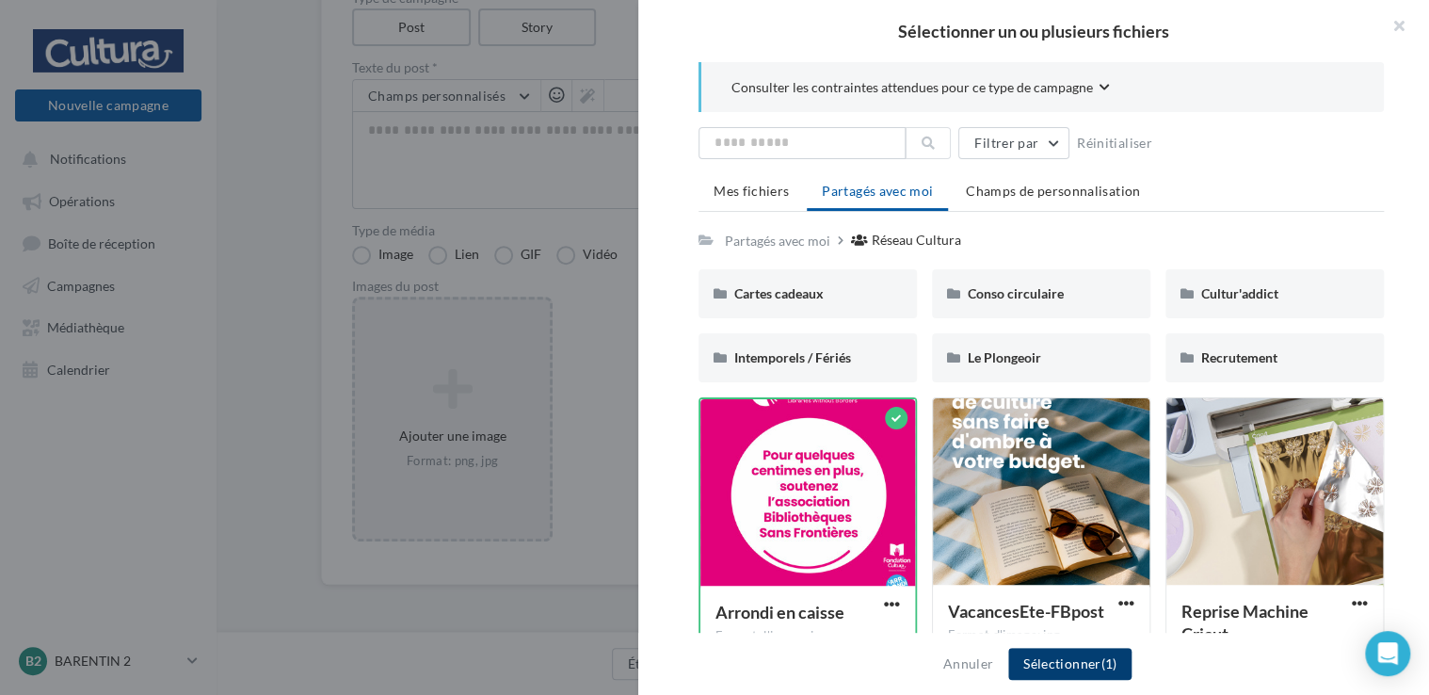
click at [1066, 675] on button "Sélectionner (1)" at bounding box center [1069, 664] width 123 height 32
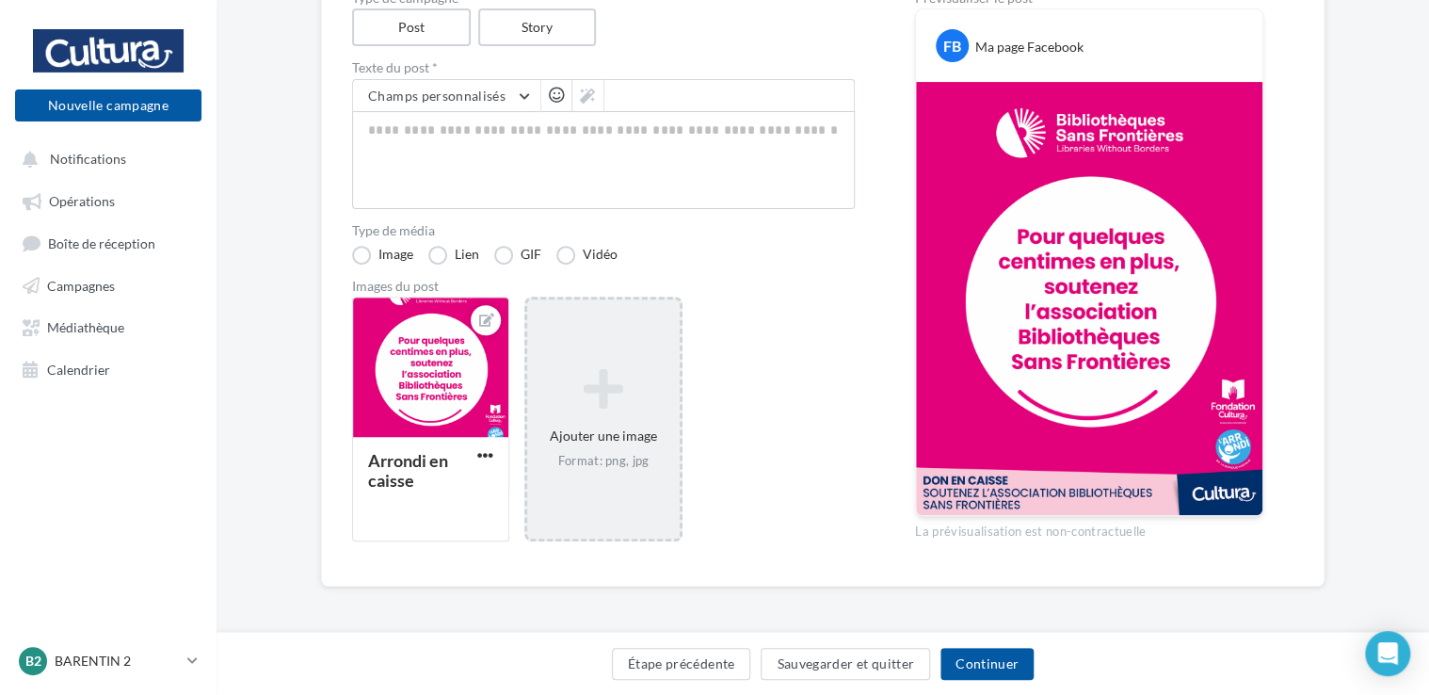
scroll to position [232, 0]
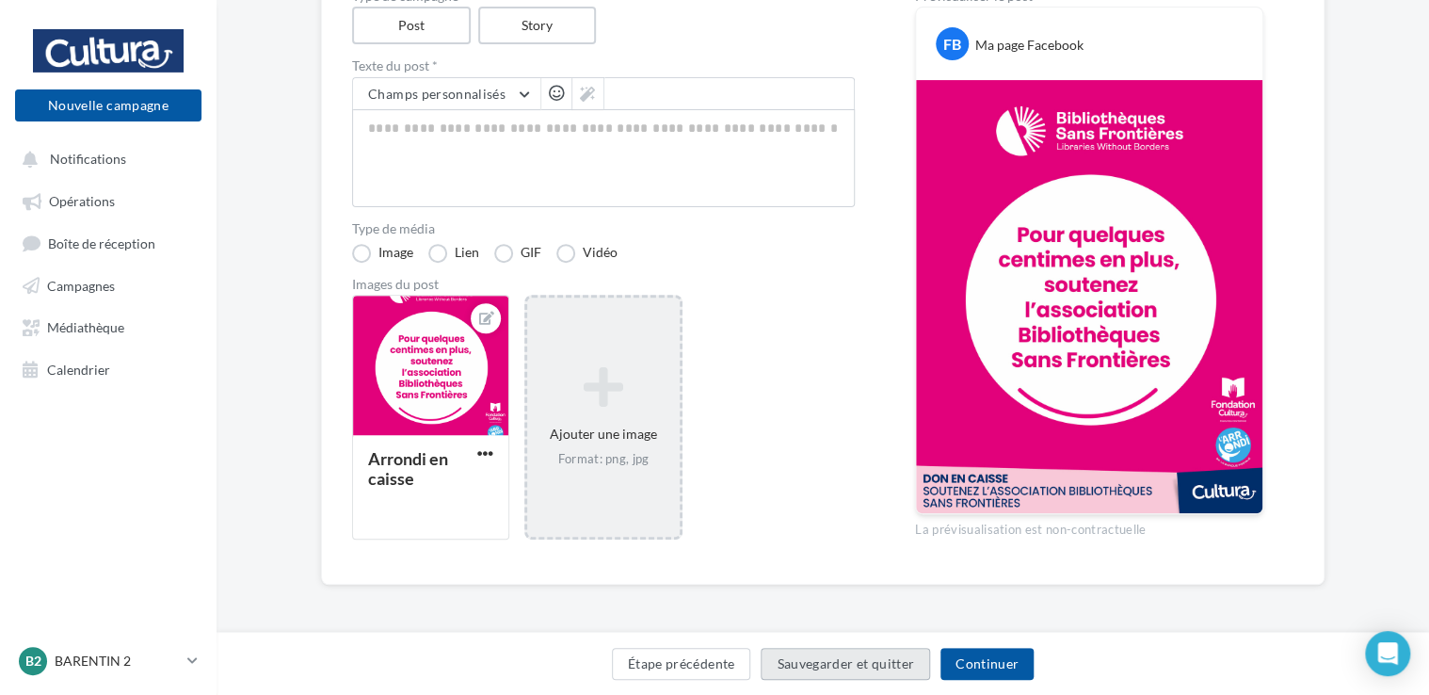
click at [859, 668] on button "Sauvegarder et quitter" at bounding box center [845, 664] width 169 height 32
